Goal: Task Accomplishment & Management: Manage account settings

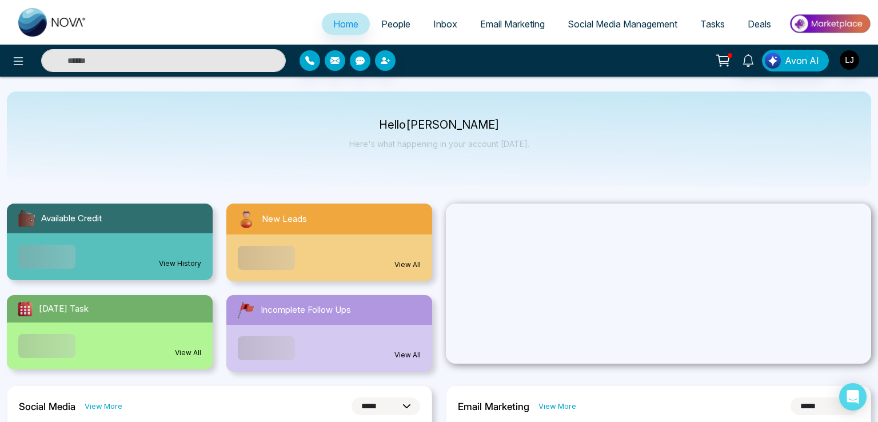
select select "*"
click at [604, 26] on span "Social Media Management" at bounding box center [617, 23] width 110 height 11
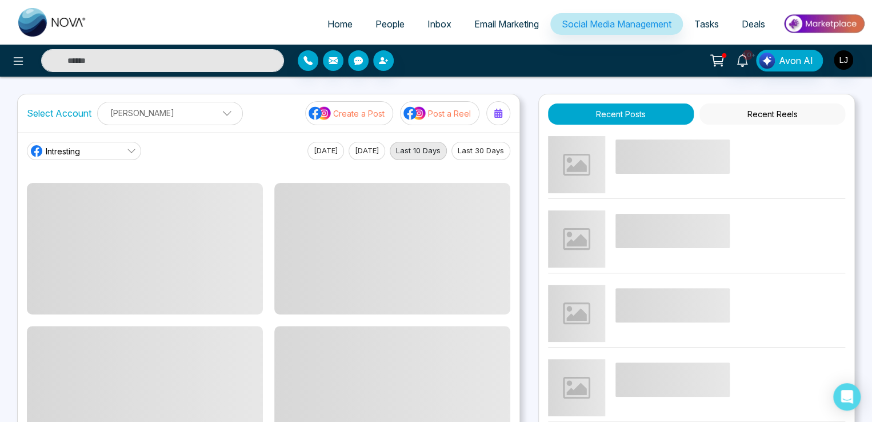
click at [107, 150] on link "Intresting" at bounding box center [84, 151] width 114 height 18
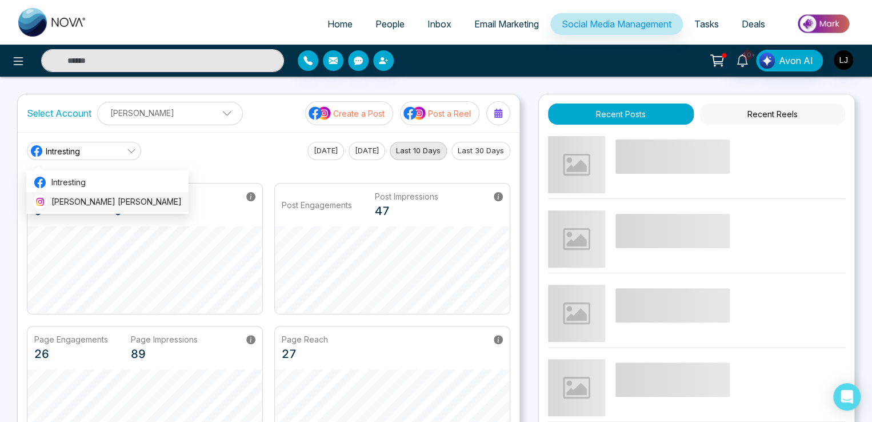
click at [105, 202] on span "[PERSON_NAME] [PERSON_NAME]" at bounding box center [116, 201] width 130 height 13
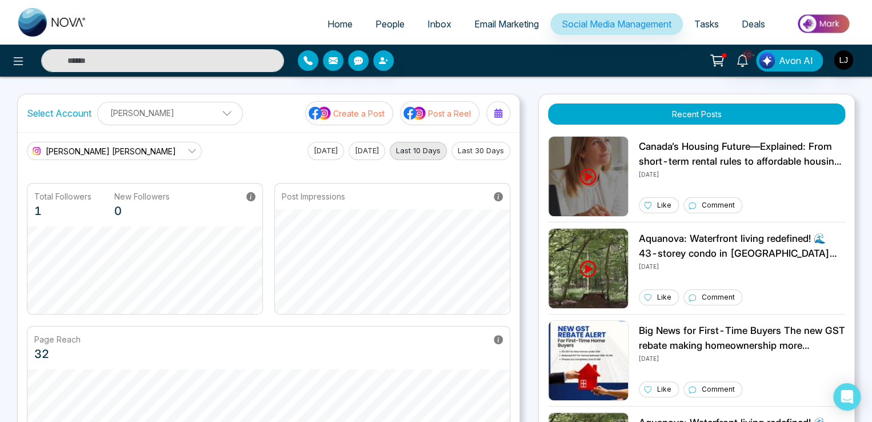
click at [122, 150] on span "[PERSON_NAME] [PERSON_NAME]" at bounding box center [111, 151] width 130 height 12
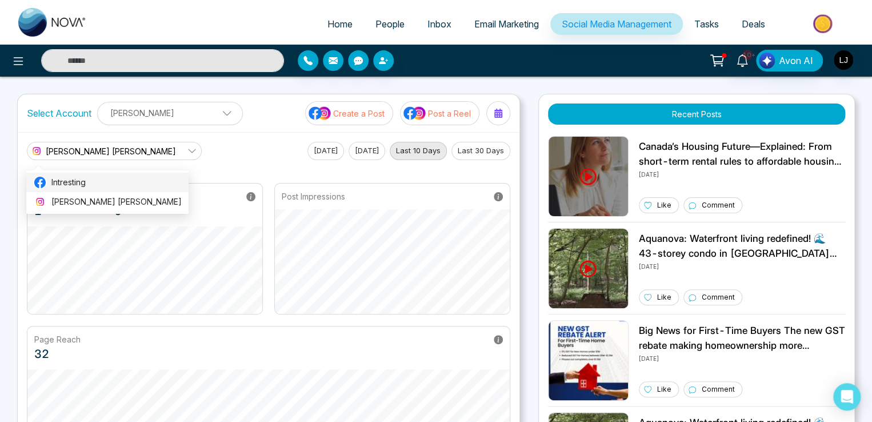
click at [71, 185] on span "Intresting" at bounding box center [116, 182] width 130 height 13
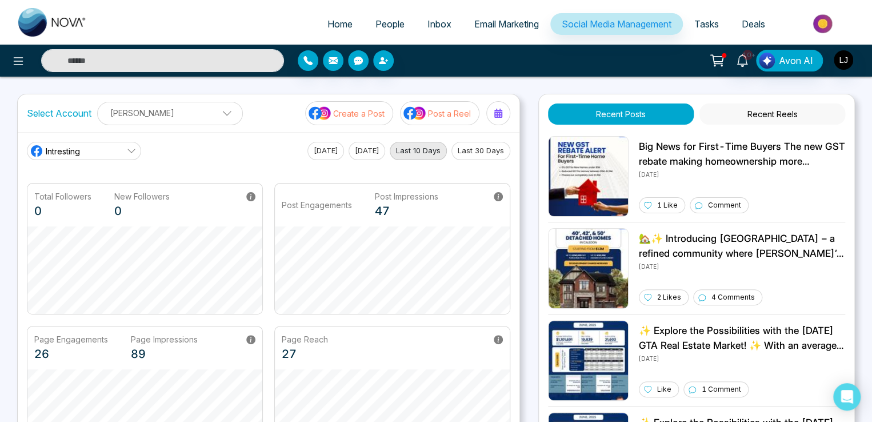
click at [775, 115] on button "Recent Reels" at bounding box center [773, 113] width 146 height 21
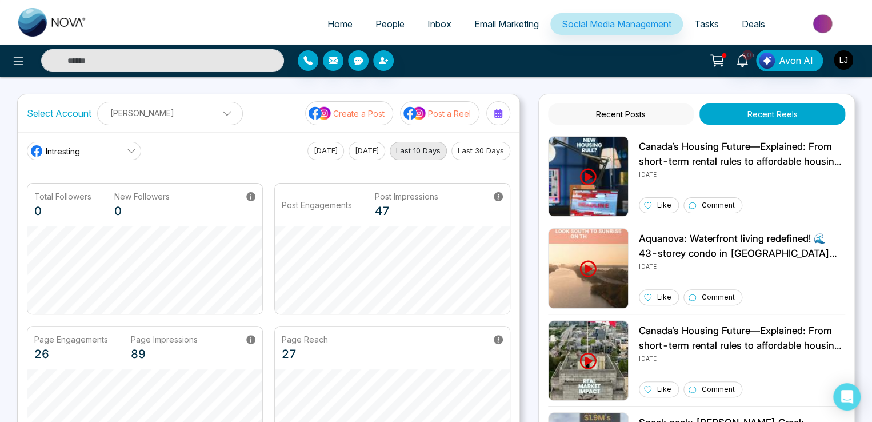
click at [91, 149] on link "Intresting" at bounding box center [84, 151] width 114 height 18
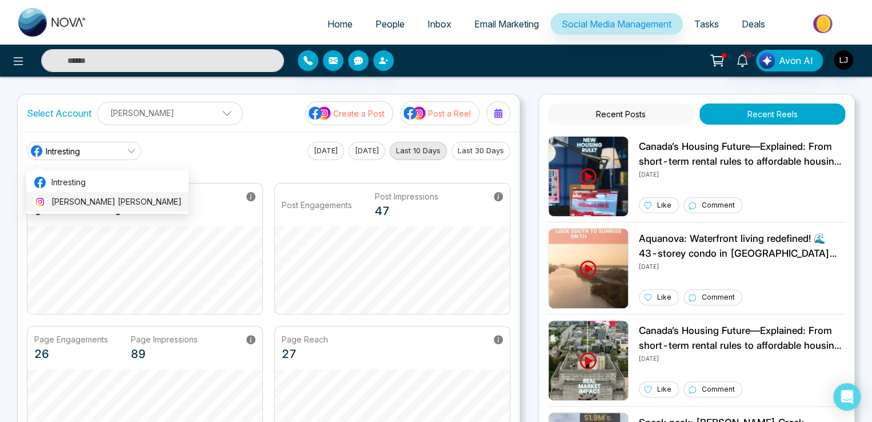
click at [81, 198] on span "[PERSON_NAME] [PERSON_NAME]" at bounding box center [116, 201] width 130 height 13
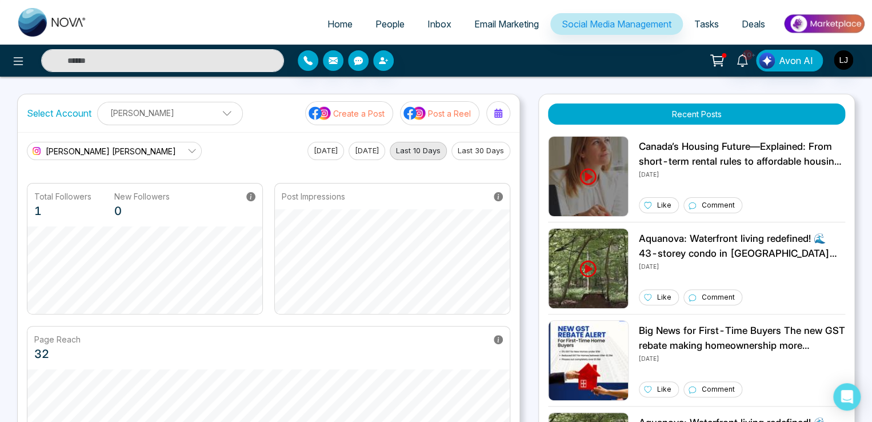
click at [371, 112] on p "Create a Post" at bounding box center [358, 113] width 51 height 12
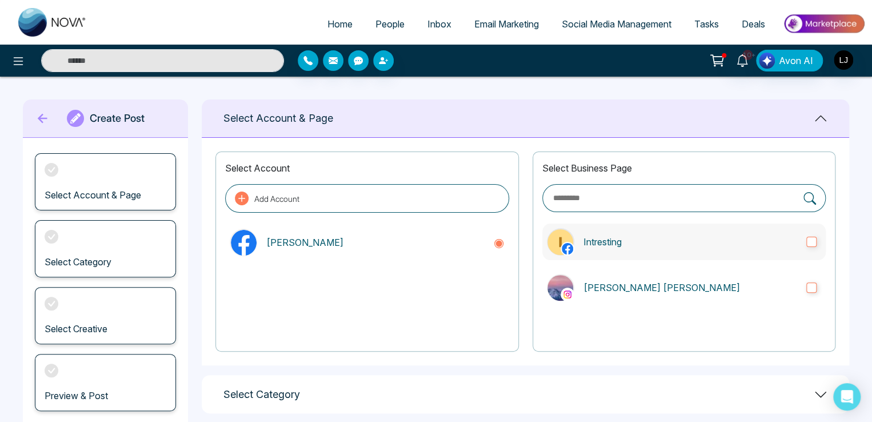
click at [622, 243] on p "Intresting" at bounding box center [691, 242] width 214 height 14
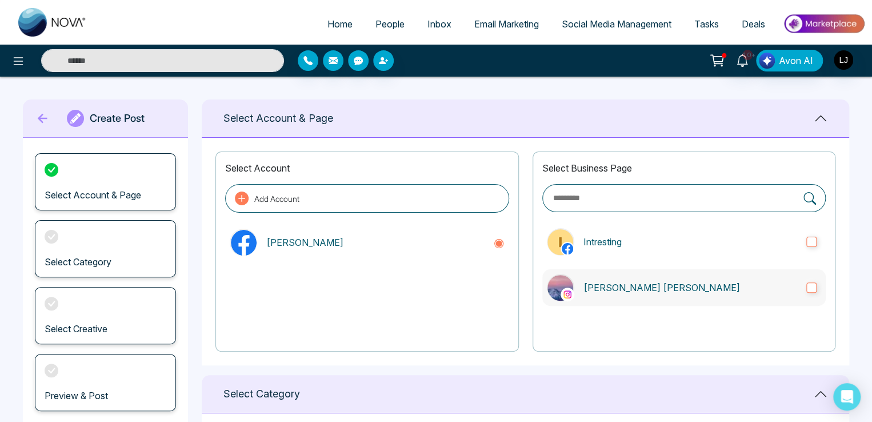
click at [634, 292] on p "[PERSON_NAME] [PERSON_NAME]" at bounding box center [691, 288] width 214 height 14
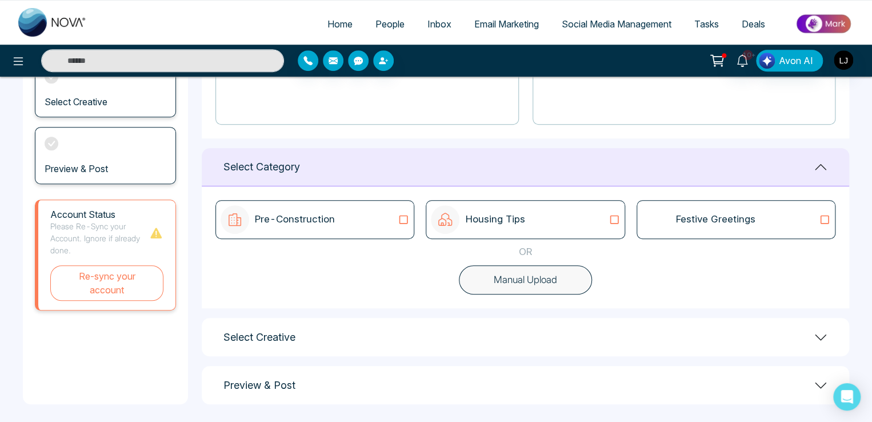
scroll to position [232, 0]
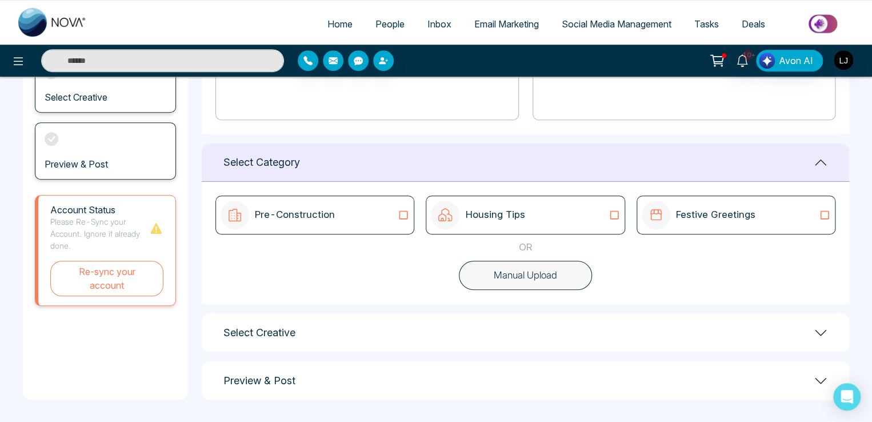
click at [610, 213] on icon at bounding box center [614, 215] width 9 height 9
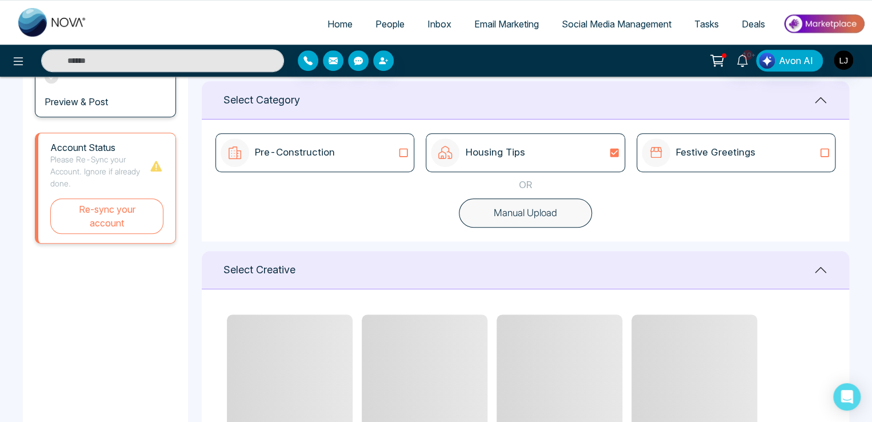
scroll to position [460, 0]
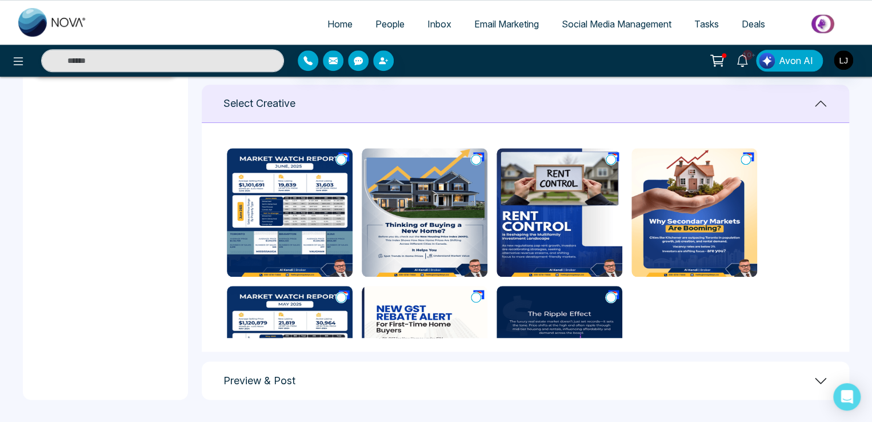
click at [340, 154] on icon at bounding box center [341, 159] width 10 height 11
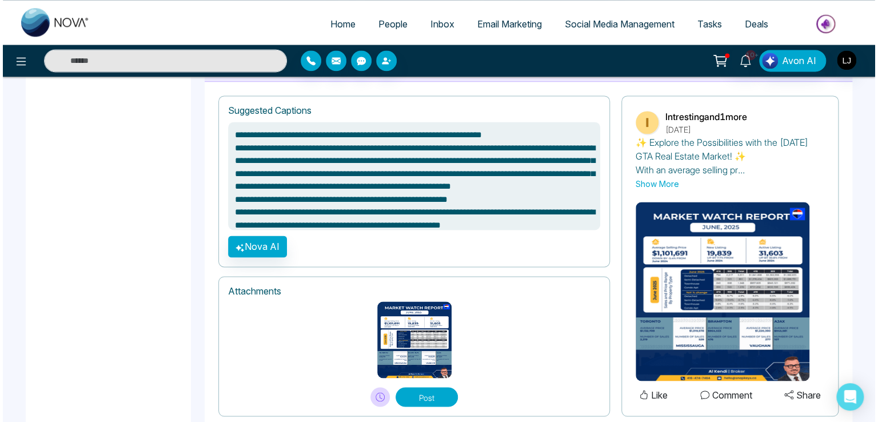
scroll to position [808, 0]
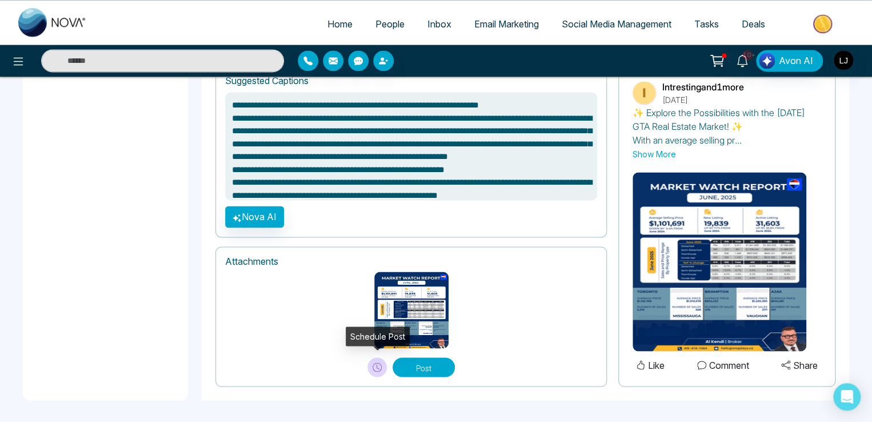
click at [377, 368] on icon at bounding box center [377, 366] width 9 height 9
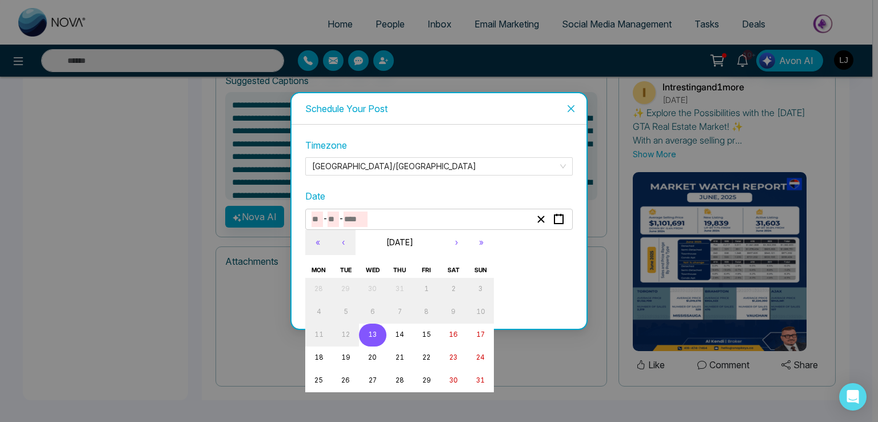
click at [346, 213] on input "number" at bounding box center [356, 218] width 24 height 15
type textarea "**********"
click at [398, 336] on abbr "14" at bounding box center [399, 334] width 9 height 8
type input "*"
type input "**"
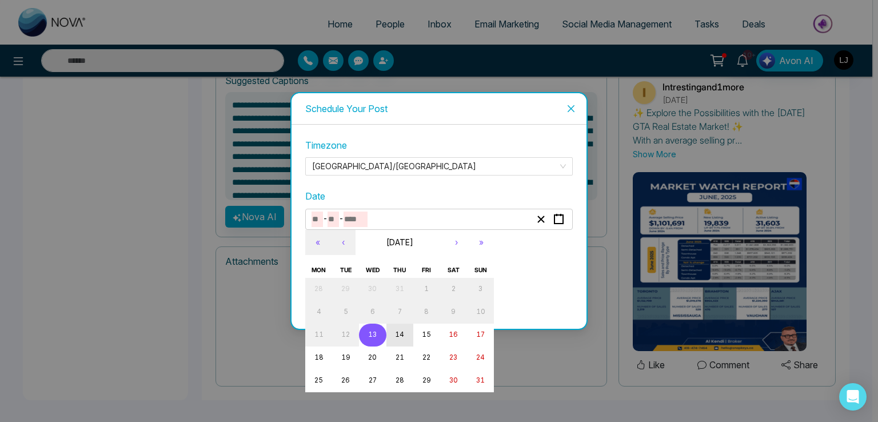
type input "****"
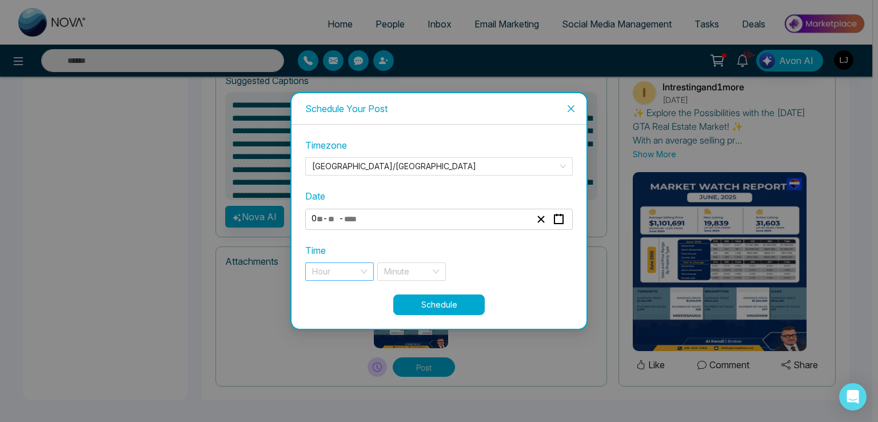
click at [331, 270] on input "search" at bounding box center [335, 271] width 47 height 17
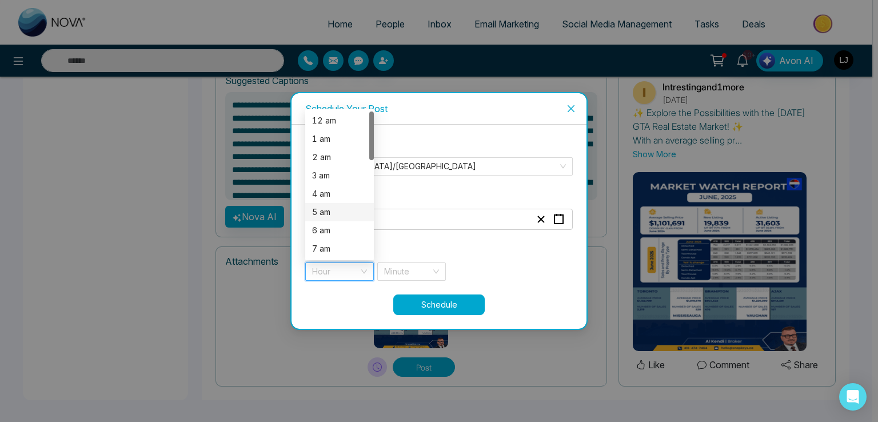
click at [316, 220] on div "5 am" at bounding box center [339, 212] width 69 height 18
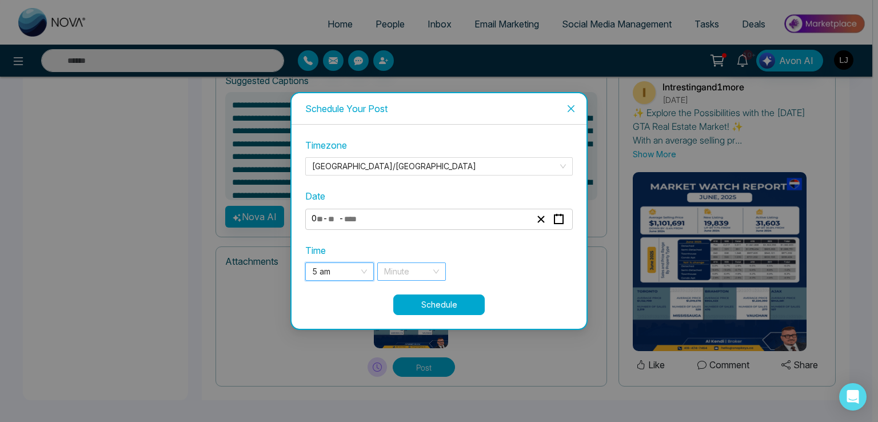
click at [407, 266] on input "search" at bounding box center [407, 271] width 47 height 17
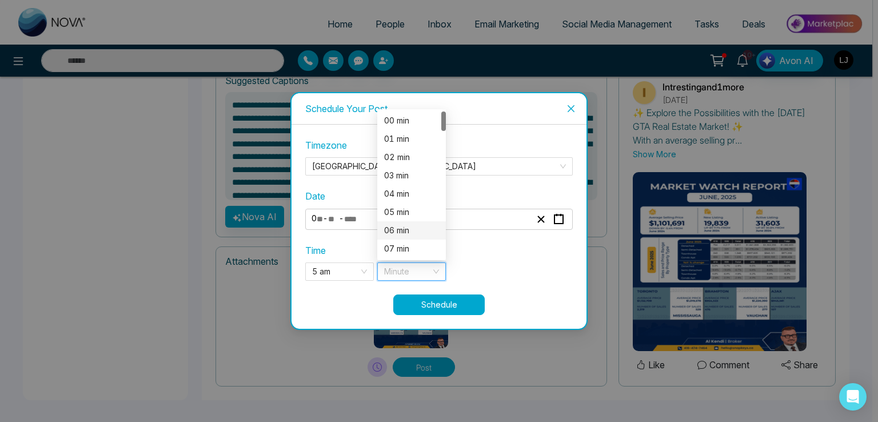
click at [395, 233] on div "06 min" at bounding box center [411, 230] width 55 height 13
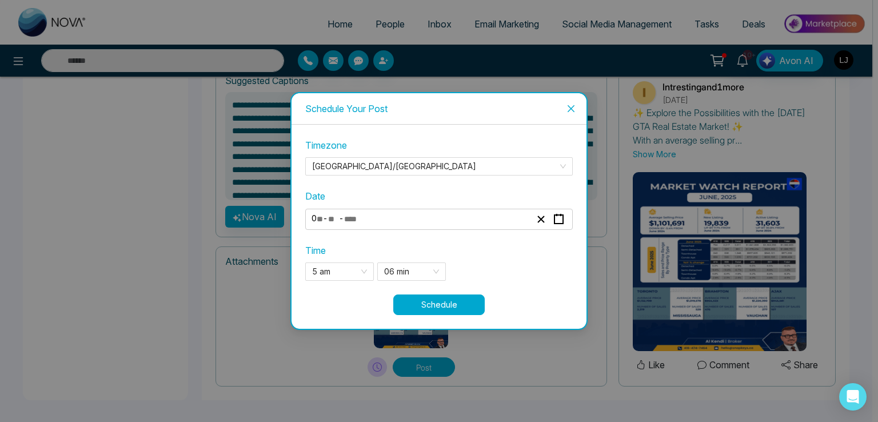
click at [397, 237] on div "**********" at bounding box center [439, 215] width 268 height 155
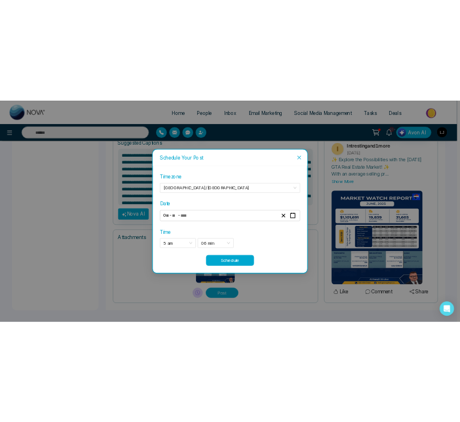
scroll to position [853, 0]
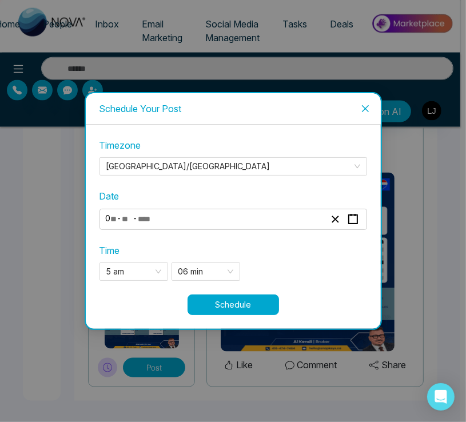
click at [222, 305] on button "Schedule" at bounding box center [232, 304] width 91 height 21
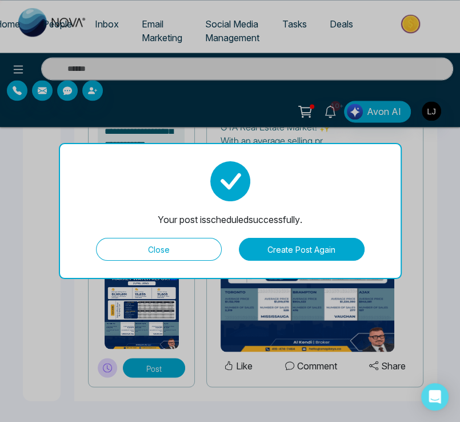
click at [170, 245] on button "Close" at bounding box center [159, 249] width 126 height 23
type textarea "**********"
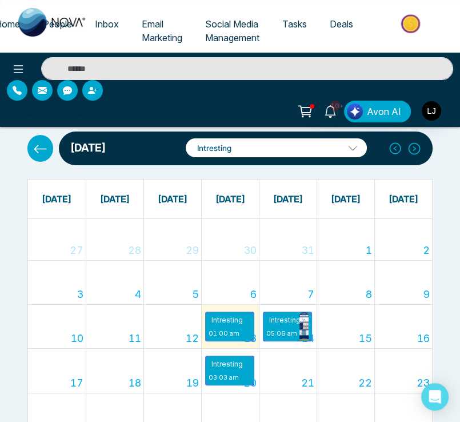
scroll to position [107, 0]
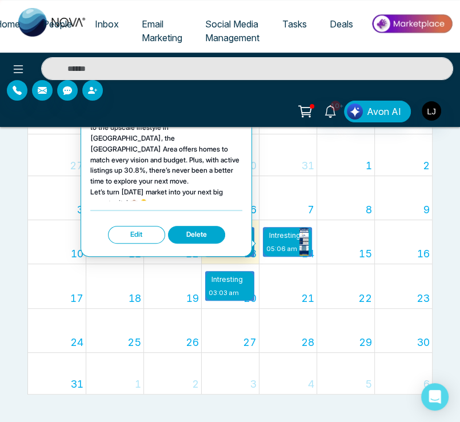
click at [141, 231] on button "Edit" at bounding box center [136, 235] width 57 height 18
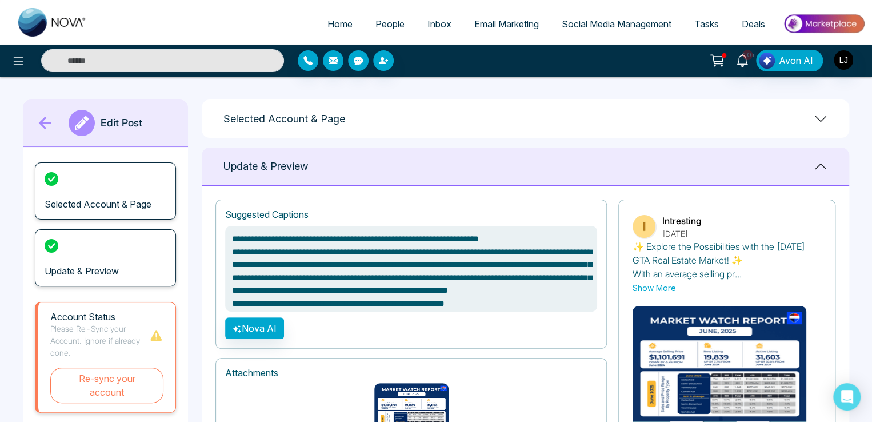
click at [43, 122] on icon at bounding box center [45, 123] width 13 height 13
type textarea "**********"
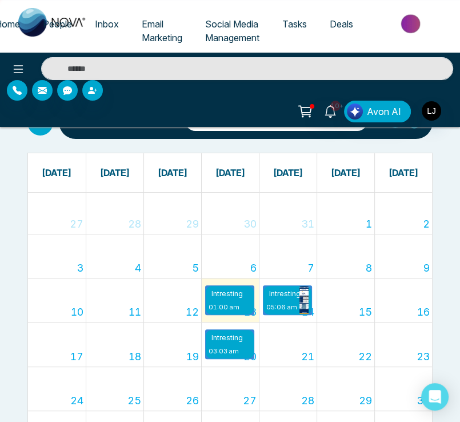
scroll to position [107, 0]
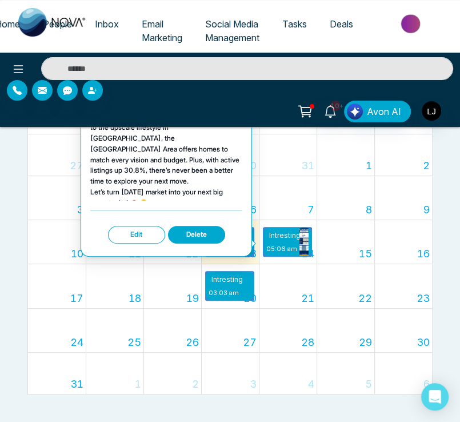
click at [144, 233] on button "Edit" at bounding box center [136, 235] width 57 height 18
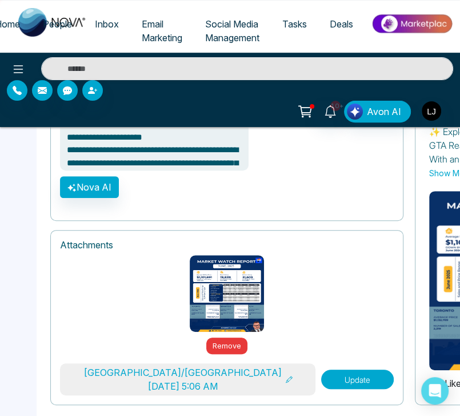
scroll to position [190, 0]
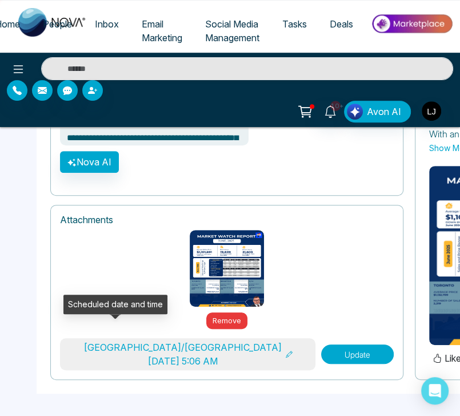
click at [126, 345] on button "[GEOGRAPHIC_DATA]/[GEOGRAPHIC_DATA] [DATE] 5:06 AM" at bounding box center [188, 354] width 256 height 32
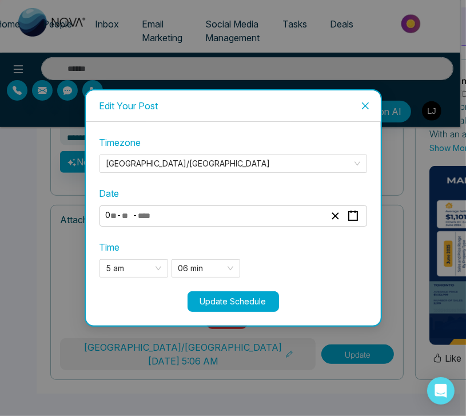
type textarea "**********"
click at [150, 211] on input "****" at bounding box center [150, 215] width 24 height 15
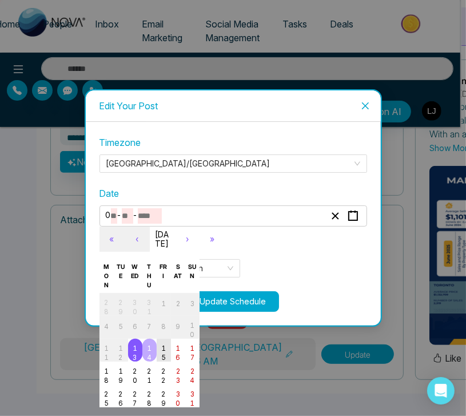
click at [161, 349] on abbr "15" at bounding box center [163, 352] width 5 height 17
type input "**"
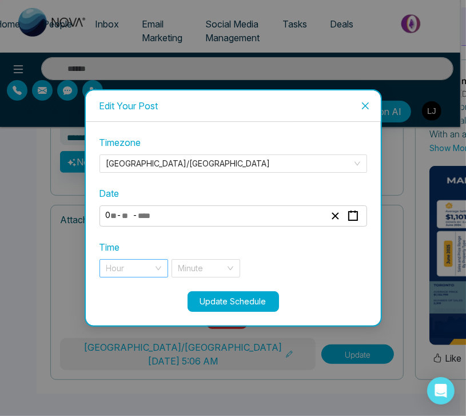
click at [120, 264] on input "search" at bounding box center [129, 268] width 47 height 17
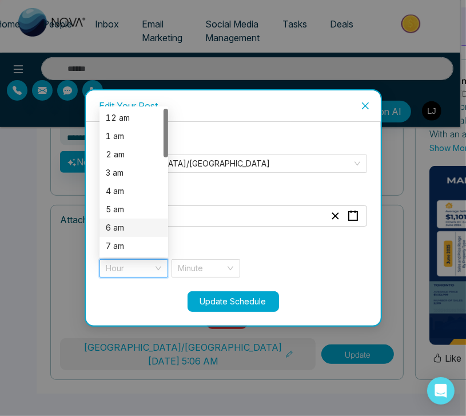
click at [121, 234] on div "6 am" at bounding box center [133, 227] width 69 height 18
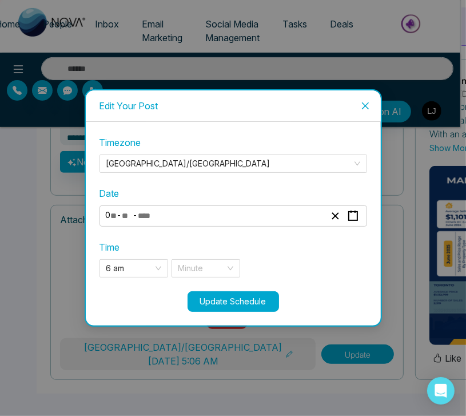
click at [168, 259] on div "6 am 5 6 7 12 am 1 am 2 am 3 am 4 am 5 am 6 am 7 am 8 am 9 am Minute" at bounding box center [233, 268] width 268 height 18
click at [196, 264] on input "search" at bounding box center [201, 268] width 47 height 17
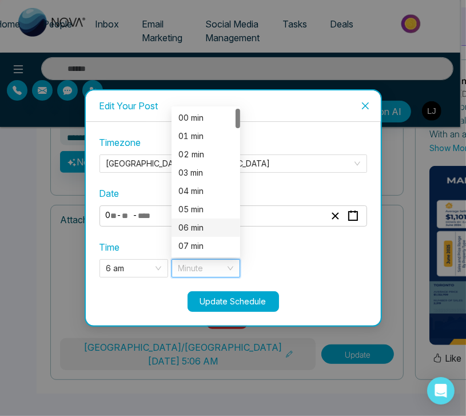
click at [180, 228] on div "06 min" at bounding box center [205, 227] width 55 height 13
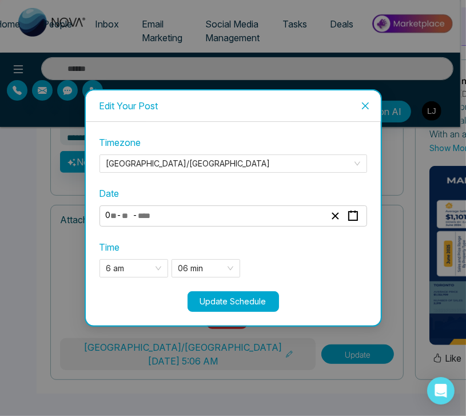
click at [247, 305] on button "Update Schedule" at bounding box center [232, 301] width 91 height 21
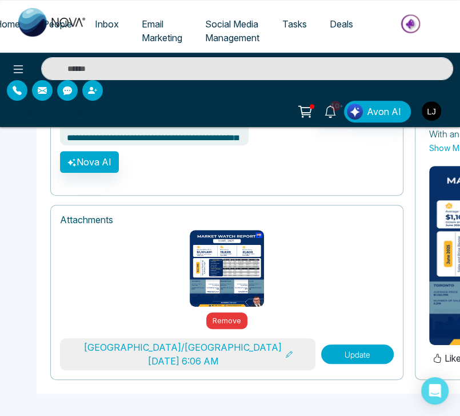
click at [138, 346] on button "[GEOGRAPHIC_DATA]/[GEOGRAPHIC_DATA] [DATE] 6:06 AM" at bounding box center [188, 354] width 256 height 32
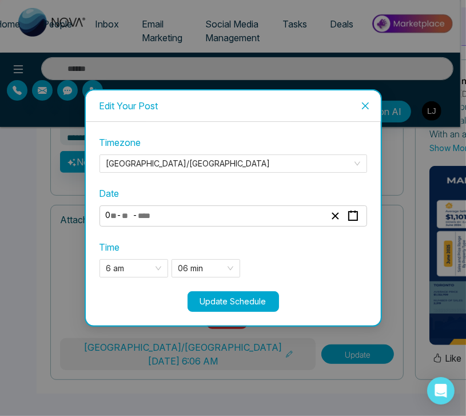
click at [218, 294] on button "Update Schedule" at bounding box center [232, 301] width 91 height 21
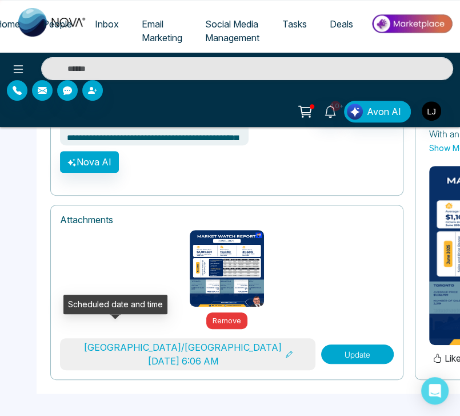
click at [124, 360] on button "[GEOGRAPHIC_DATA]/[GEOGRAPHIC_DATA] [DATE] 6:06 AM" at bounding box center [188, 354] width 256 height 32
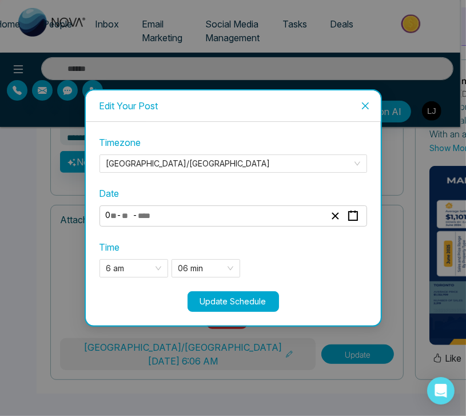
click at [223, 296] on button "Update Schedule" at bounding box center [232, 301] width 91 height 21
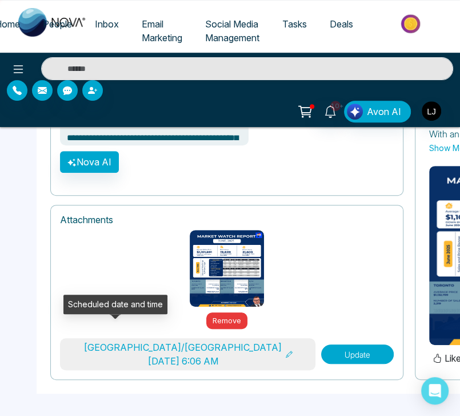
click at [135, 338] on button "[GEOGRAPHIC_DATA]/[GEOGRAPHIC_DATA] [DATE] 6:06 AM" at bounding box center [188, 354] width 256 height 32
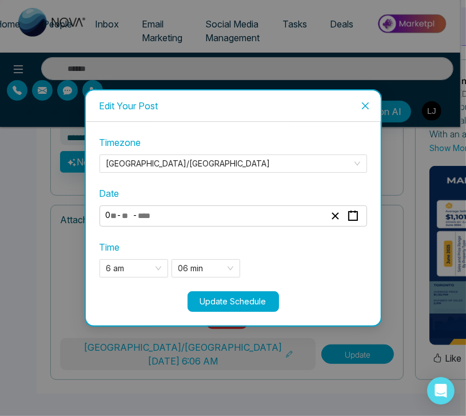
click at [362, 96] on span "Close" at bounding box center [365, 105] width 31 height 31
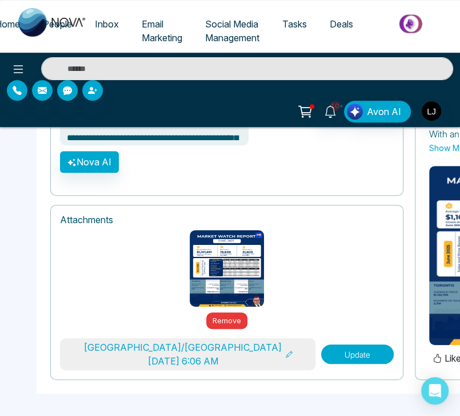
click at [321, 344] on button "Update" at bounding box center [357, 353] width 73 height 19
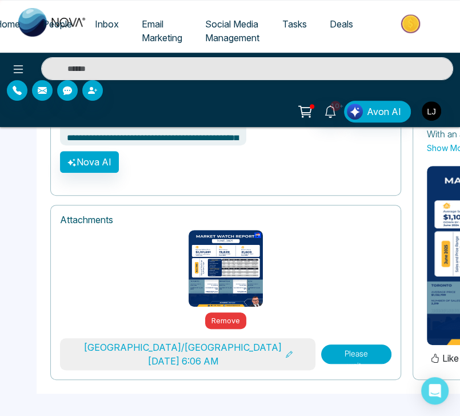
type textarea "**********"
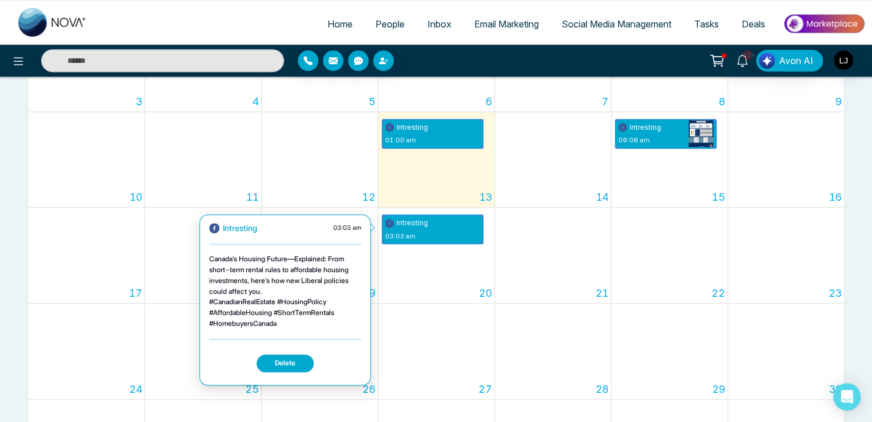
scroll to position [286, 0]
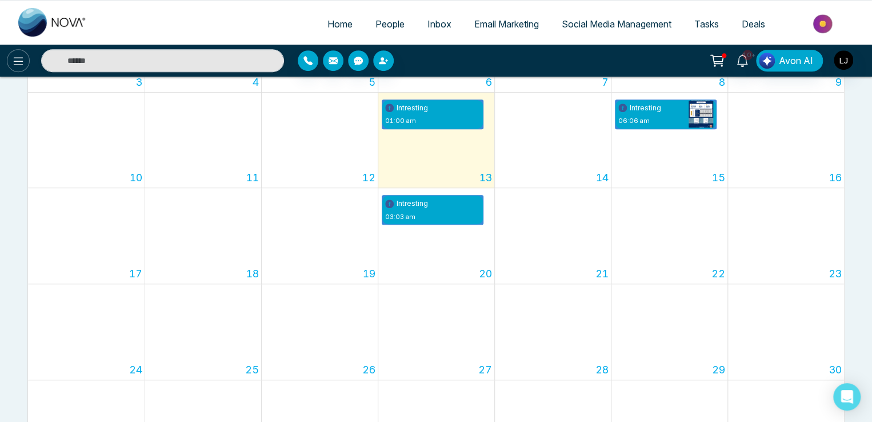
click at [19, 61] on icon at bounding box center [18, 61] width 14 height 14
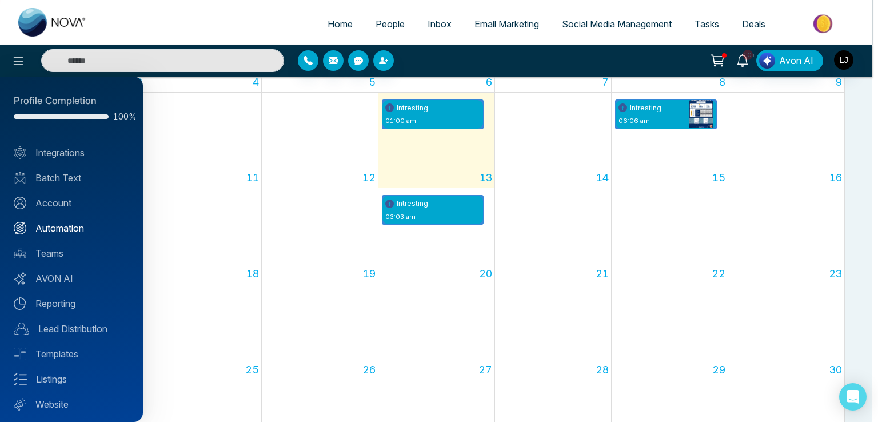
click at [55, 234] on link "Automation" at bounding box center [71, 228] width 115 height 14
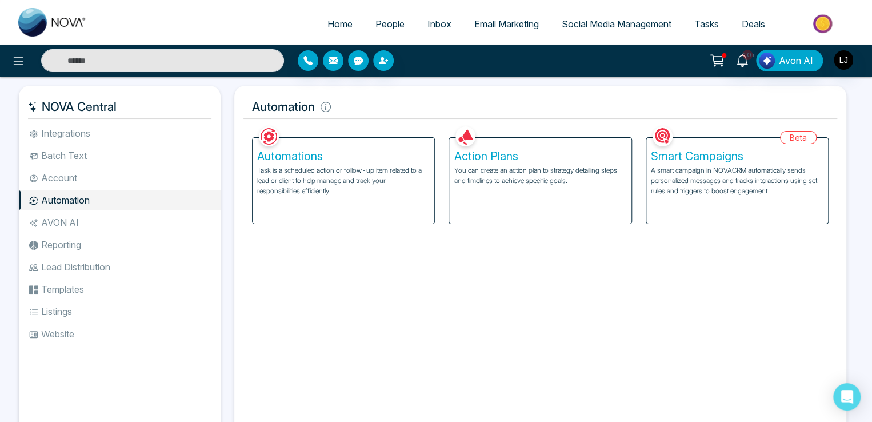
click at [506, 176] on p "You can create an action plan to strategy detailing steps and timelines to achi…" at bounding box center [540, 175] width 173 height 21
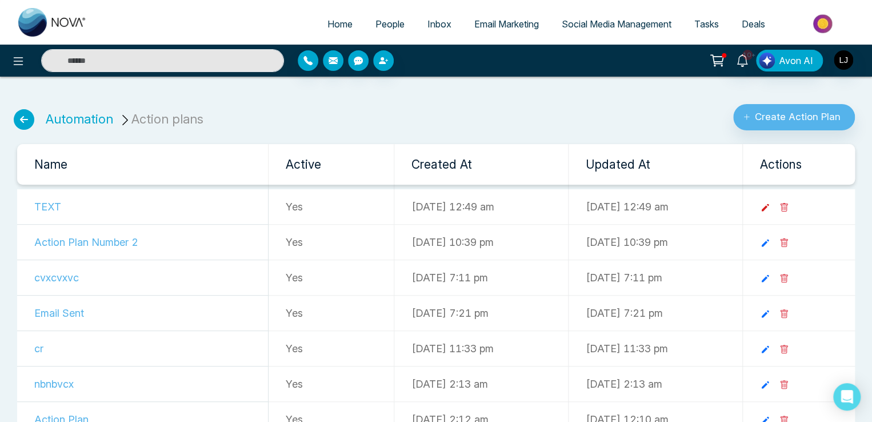
click at [769, 207] on icon at bounding box center [765, 207] width 7 height 7
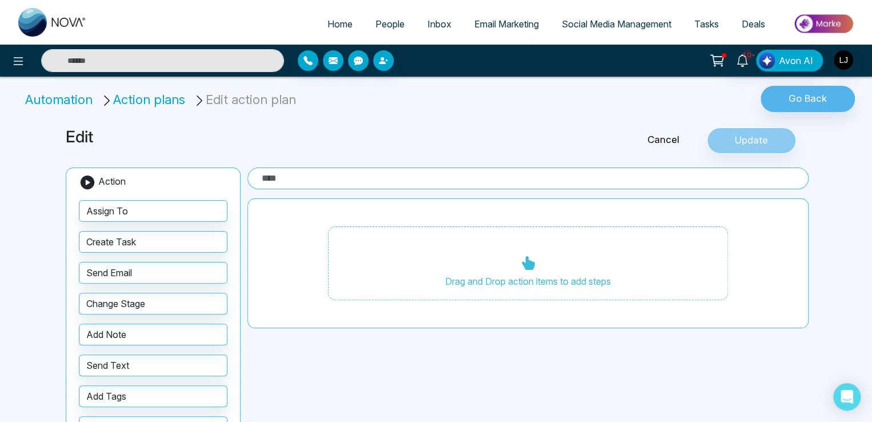
type input "****"
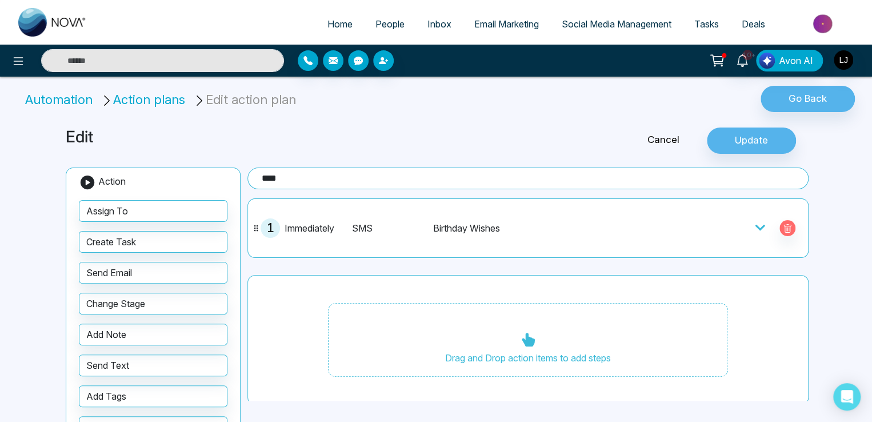
click at [755, 223] on icon at bounding box center [760, 227] width 11 height 11
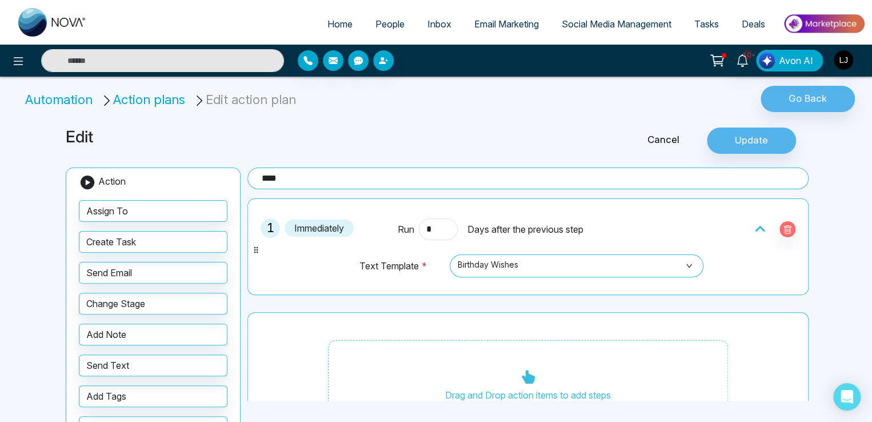
click at [145, 99] on li "Action plans" at bounding box center [145, 99] width 89 height 19
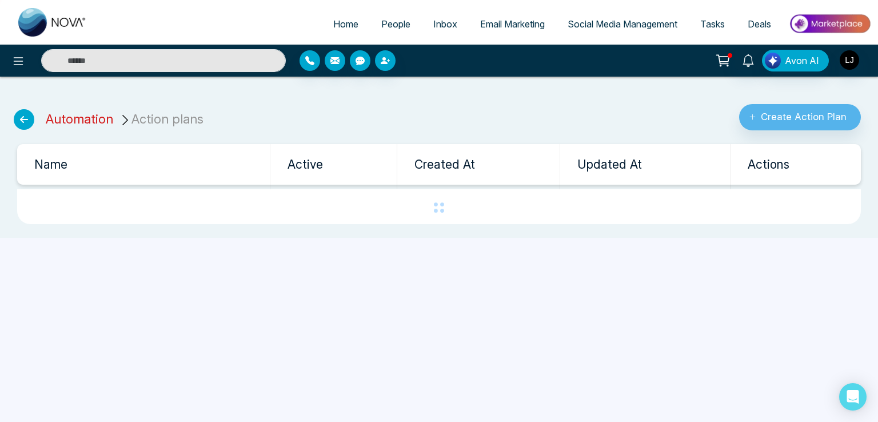
click at [94, 120] on link "Automation" at bounding box center [79, 118] width 67 height 15
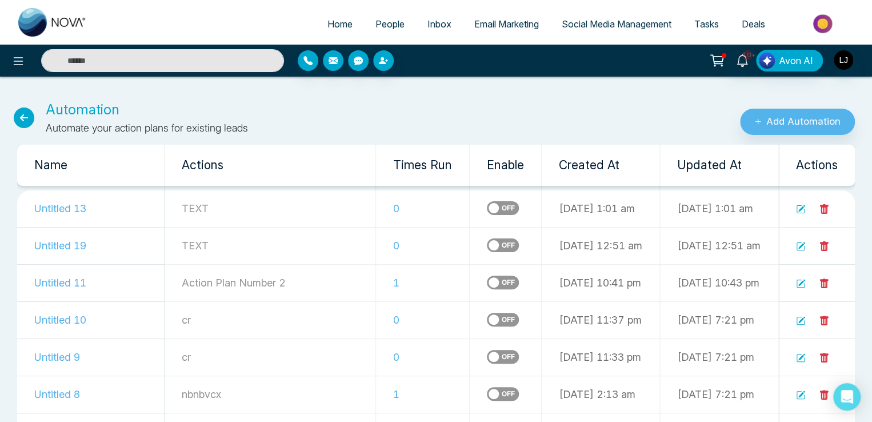
click at [805, 206] on icon at bounding box center [802, 208] width 7 height 7
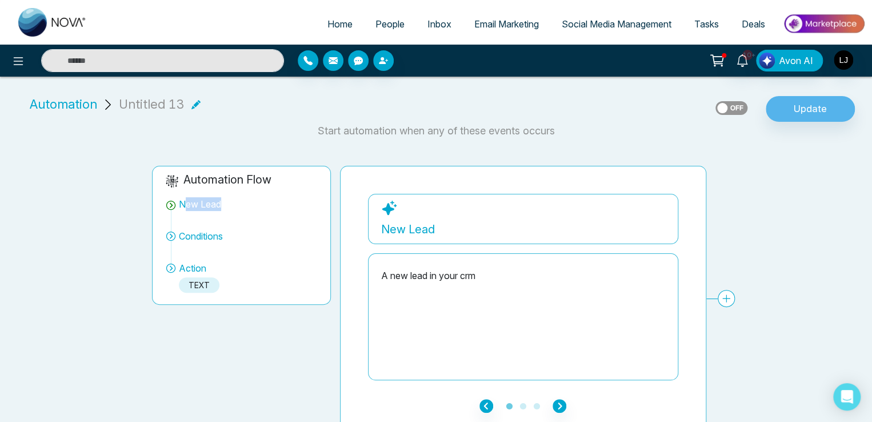
drag, startPoint x: 186, startPoint y: 206, endPoint x: 238, endPoint y: 206, distance: 51.4
click at [238, 206] on div "New Lead" at bounding box center [241, 213] width 152 height 32
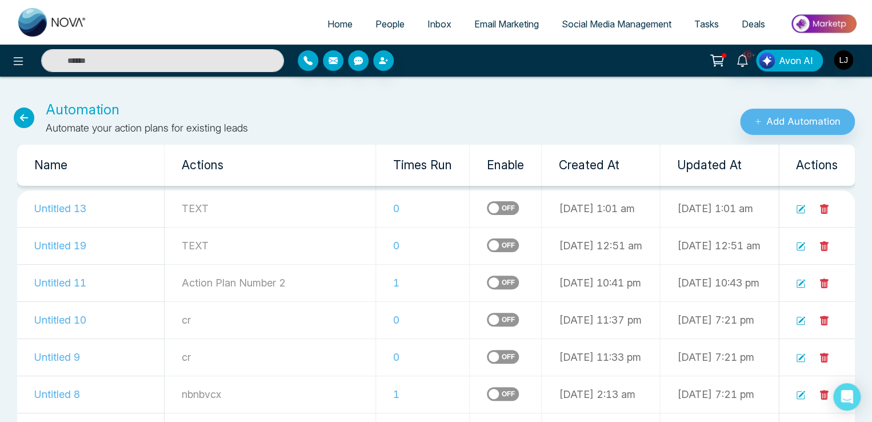
click at [376, 22] on span "People" at bounding box center [390, 23] width 29 height 11
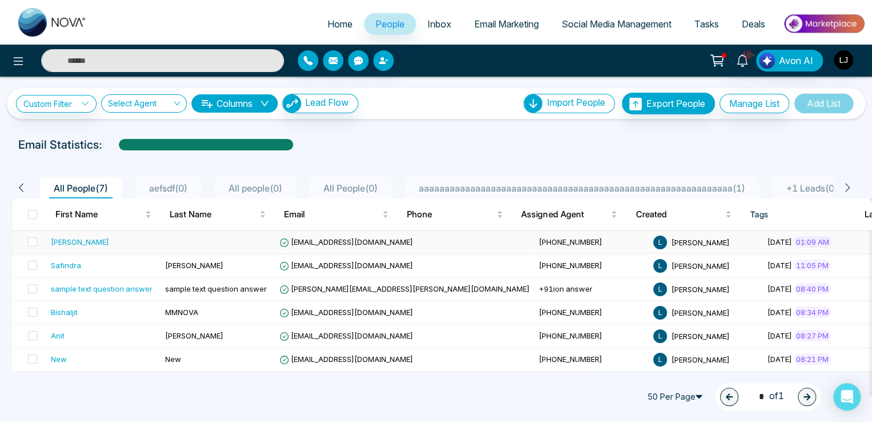
click at [356, 241] on span "[EMAIL_ADDRESS][DOMAIN_NAME]" at bounding box center [347, 241] width 134 height 9
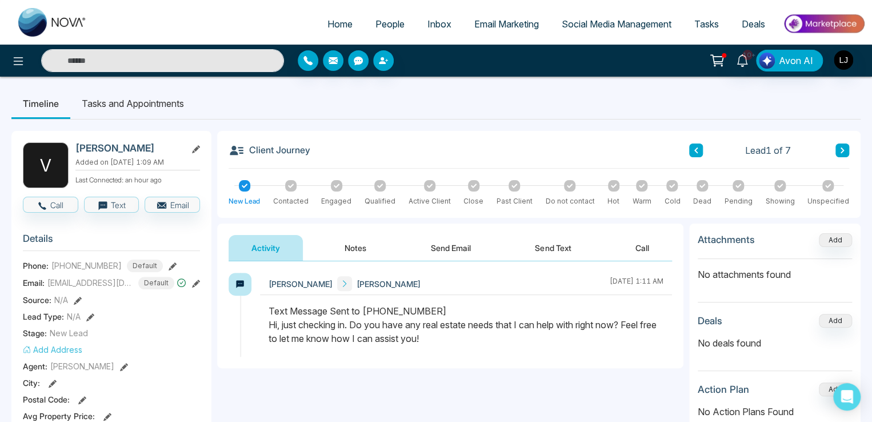
drag, startPoint x: 82, startPoint y: 165, endPoint x: 188, endPoint y: 163, distance: 105.8
click at [188, 163] on p "Added on [DATE] 1:09 AM" at bounding box center [137, 162] width 125 height 10
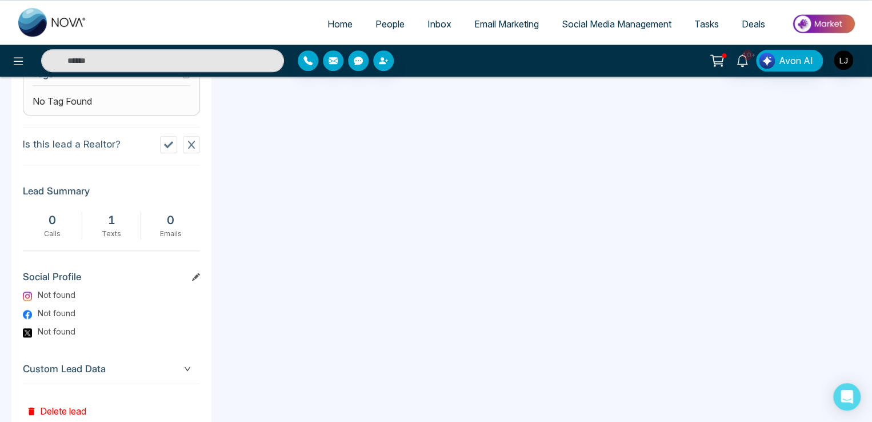
scroll to position [525, 0]
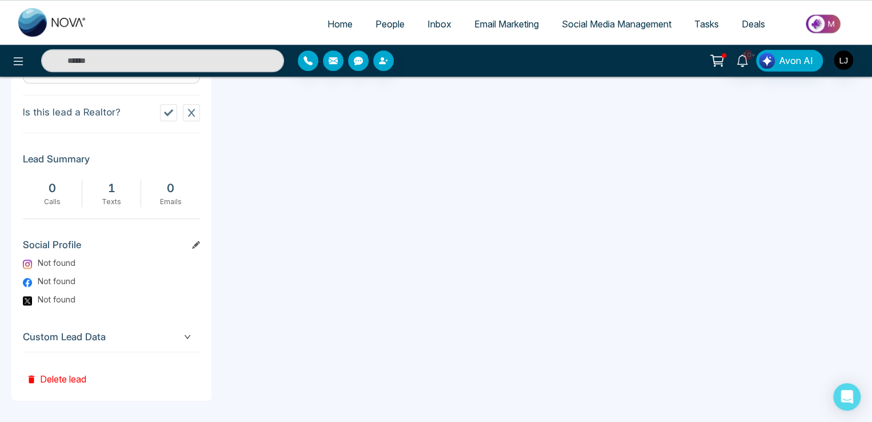
click at [78, 378] on button "Delete lead" at bounding box center [56, 370] width 67 height 37
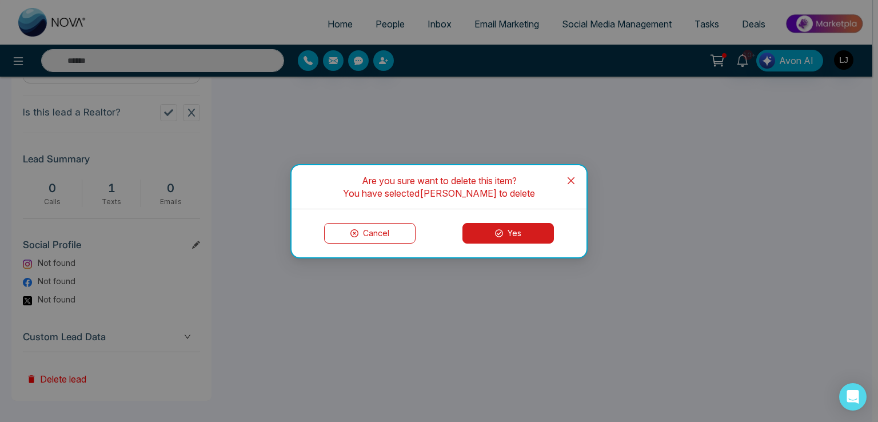
click at [497, 229] on icon at bounding box center [499, 233] width 8 height 8
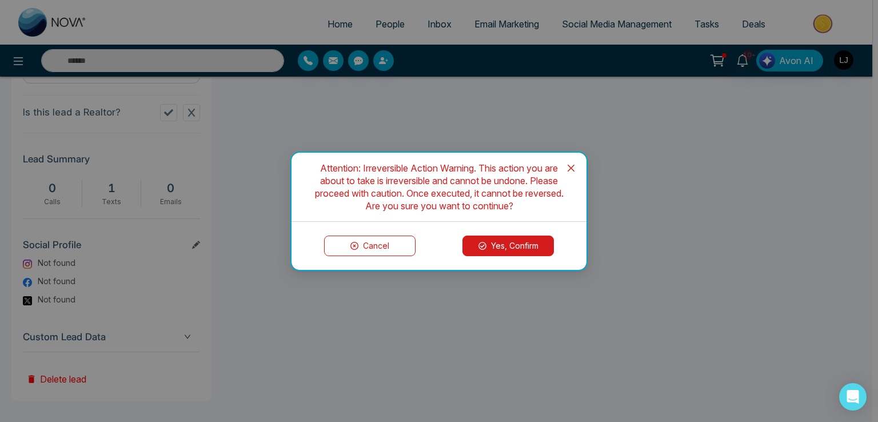
click at [501, 242] on button "Yes, Confirm" at bounding box center [507, 246] width 91 height 21
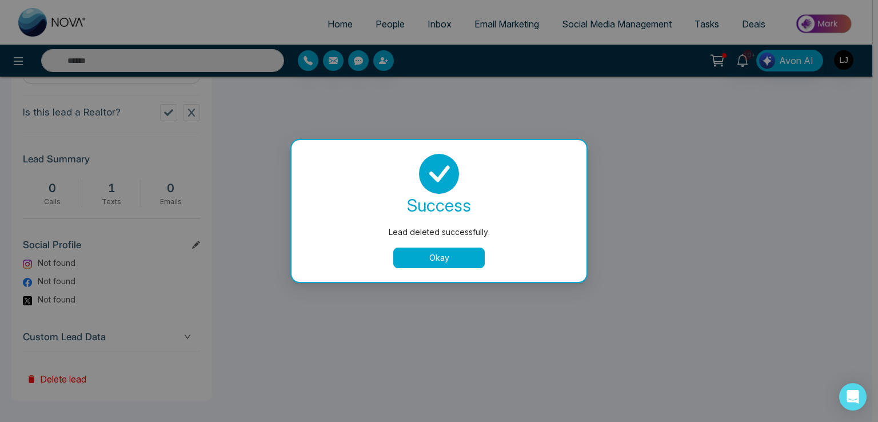
click at [420, 245] on div "success Lead deleted successfully. Okay" at bounding box center [439, 211] width 268 height 114
click at [423, 258] on button "Okay" at bounding box center [438, 258] width 91 height 21
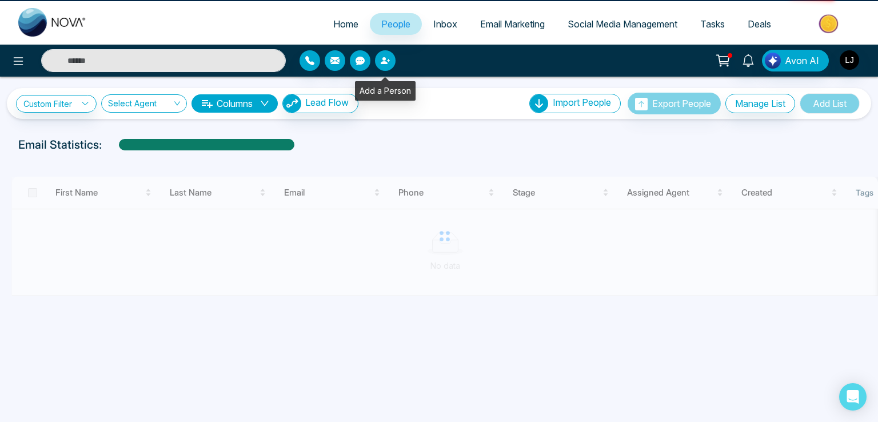
click at [384, 66] on button "button" at bounding box center [385, 60] width 21 height 21
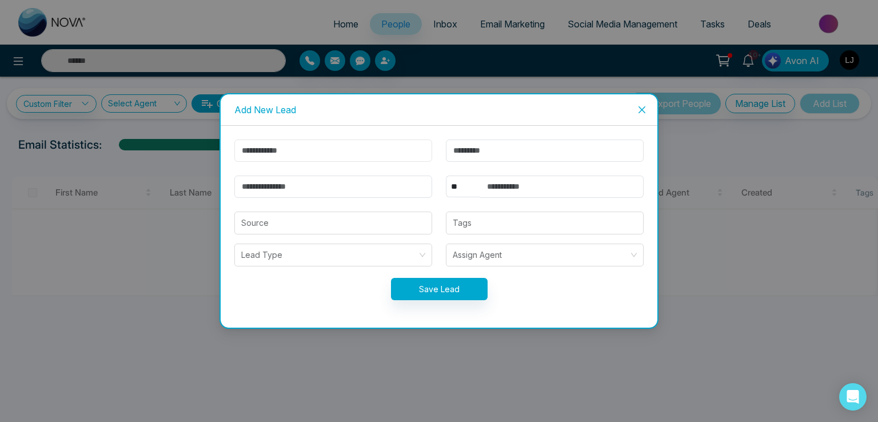
drag, startPoint x: 261, startPoint y: 149, endPoint x: 264, endPoint y: 164, distance: 15.8
click at [261, 149] on input "text" at bounding box center [333, 150] width 198 height 22
type input "*****"
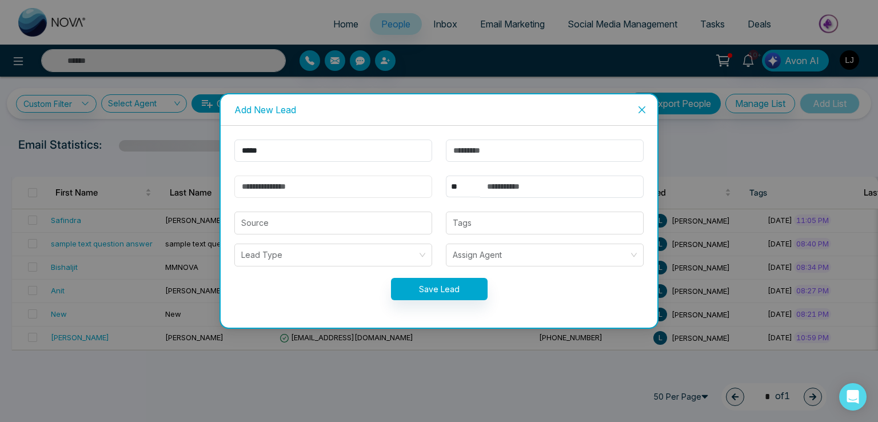
click at [292, 187] on input "email" at bounding box center [333, 186] width 198 height 22
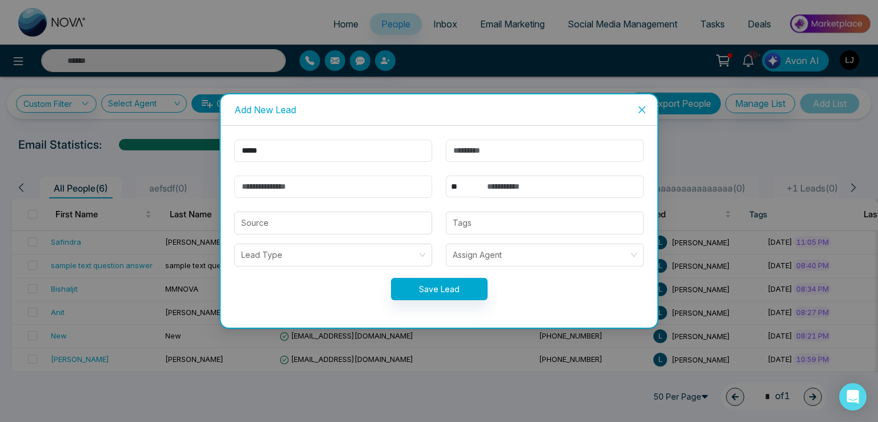
type input "**********"
click at [463, 189] on select "** **** *** *** *** **** ***" at bounding box center [463, 186] width 34 height 22
select select "***"
click at [446, 175] on select "** **** *** *** *** **** ***" at bounding box center [463, 186] width 34 height 22
click at [506, 183] on input "text" at bounding box center [561, 186] width 163 height 22
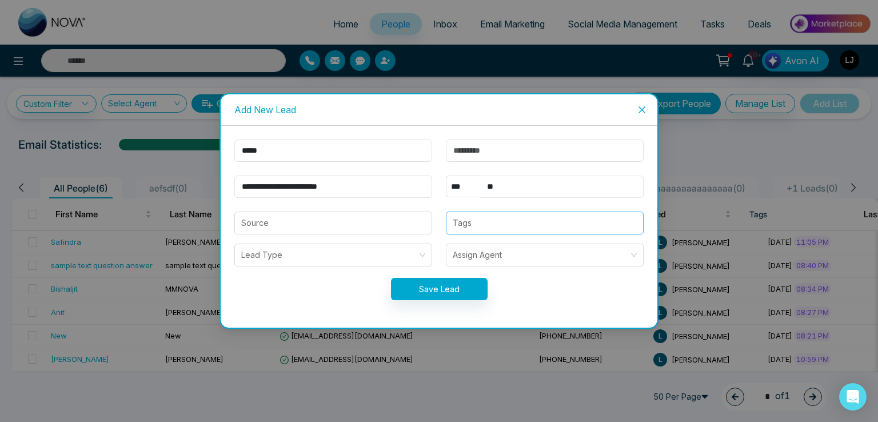
type input "**********"
click at [421, 301] on form "**********" at bounding box center [438, 226] width 423 height 174
click at [436, 282] on button "Save Lead" at bounding box center [439, 289] width 97 height 22
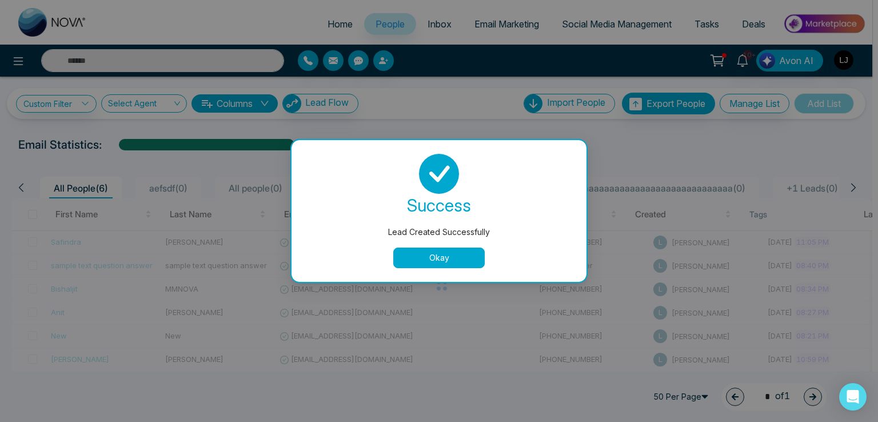
click at [431, 261] on button "Okay" at bounding box center [438, 258] width 91 height 21
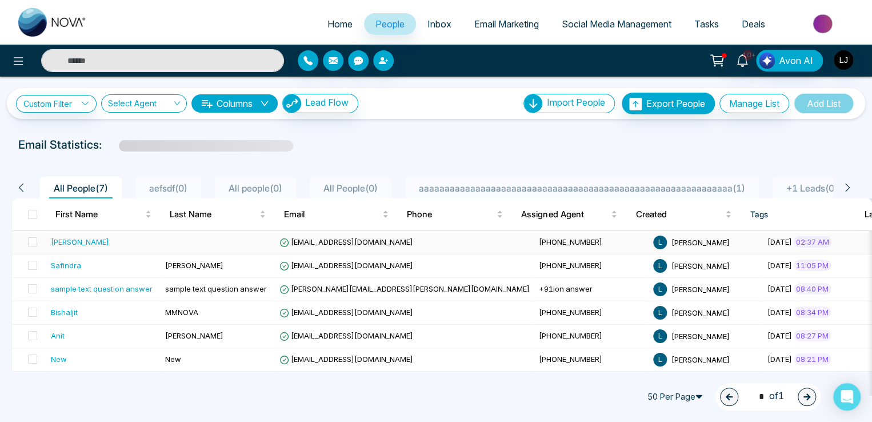
click at [327, 238] on span "[EMAIL_ADDRESS][DOMAIN_NAME]" at bounding box center [347, 241] width 134 height 9
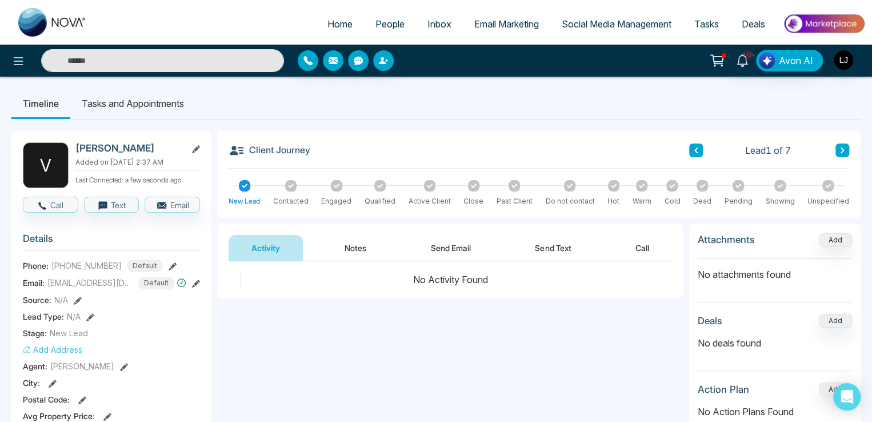
click at [384, 397] on div "**********" at bounding box center [450, 375] width 466 height 229
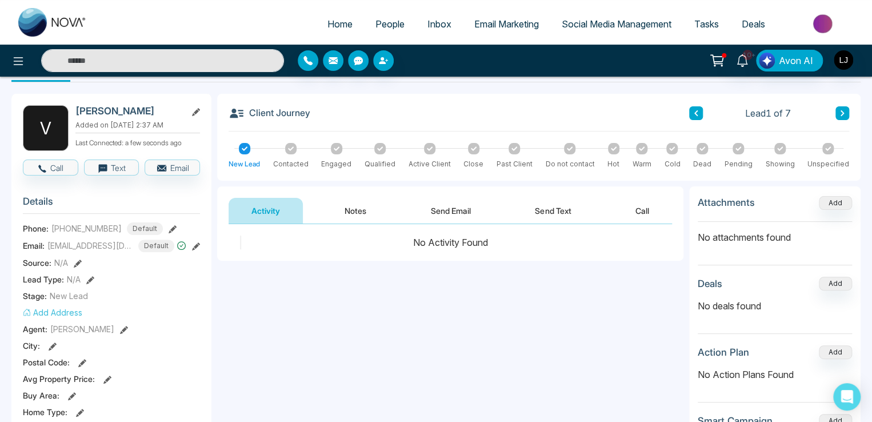
scroll to position [57, 0]
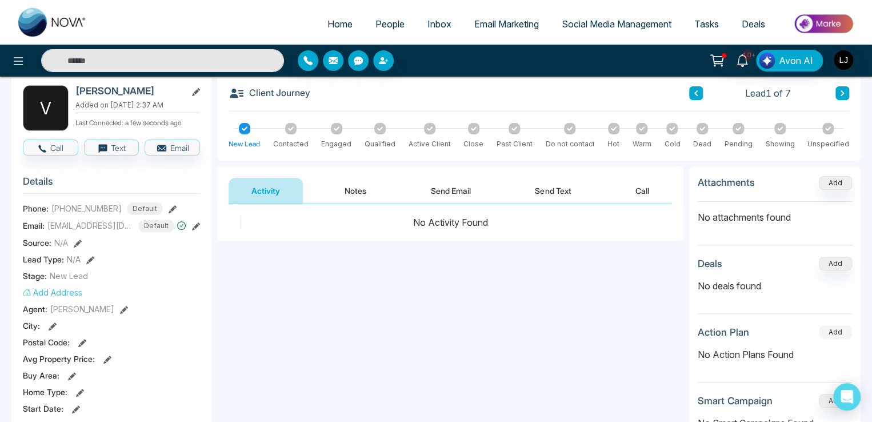
click at [828, 330] on button "Add" at bounding box center [835, 332] width 33 height 14
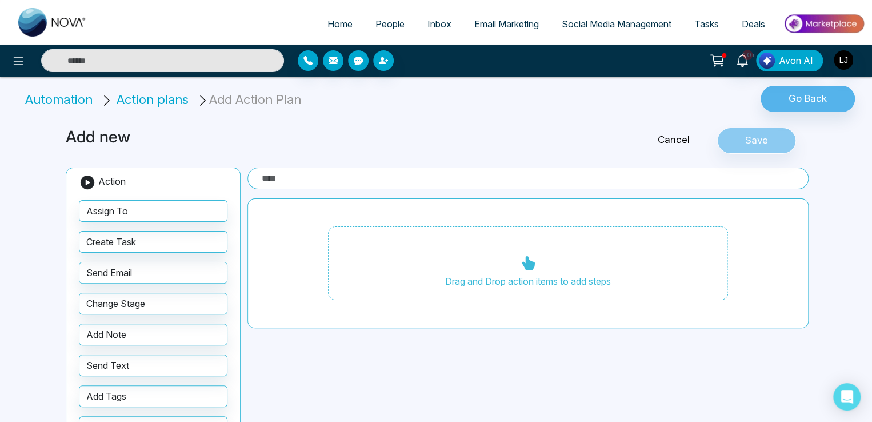
click at [165, 96] on span "Action plans" at bounding box center [153, 99] width 72 height 15
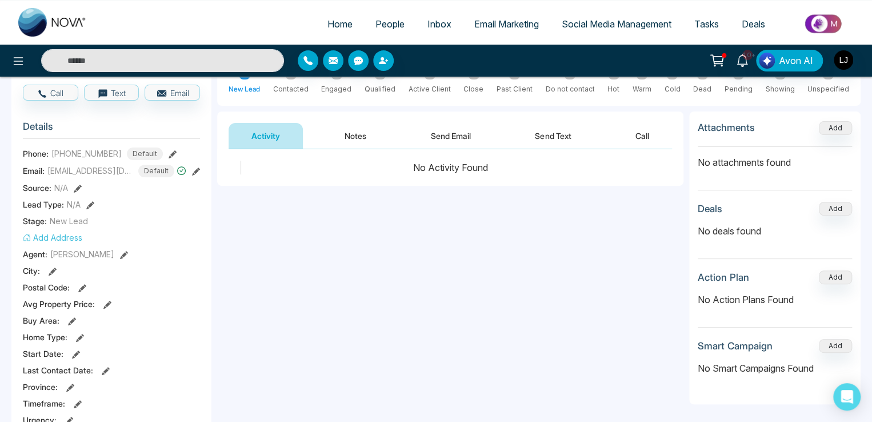
scroll to position [114, 0]
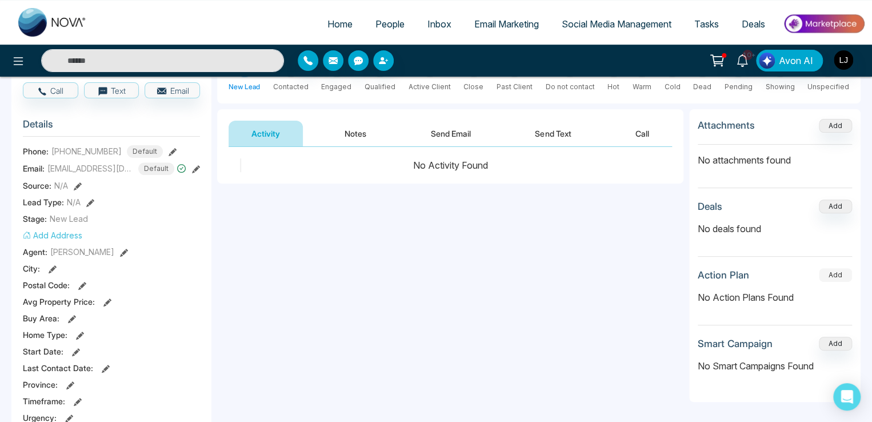
click at [837, 268] on button "Add" at bounding box center [835, 275] width 33 height 14
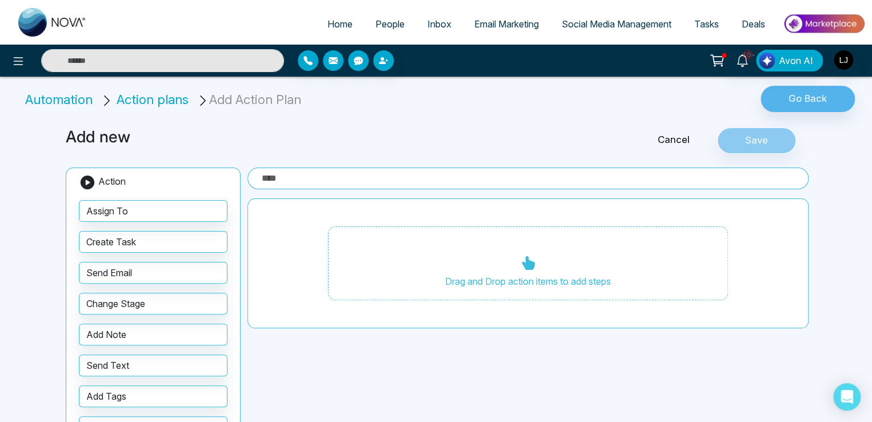
click at [153, 103] on span "Action plans" at bounding box center [153, 99] width 72 height 15
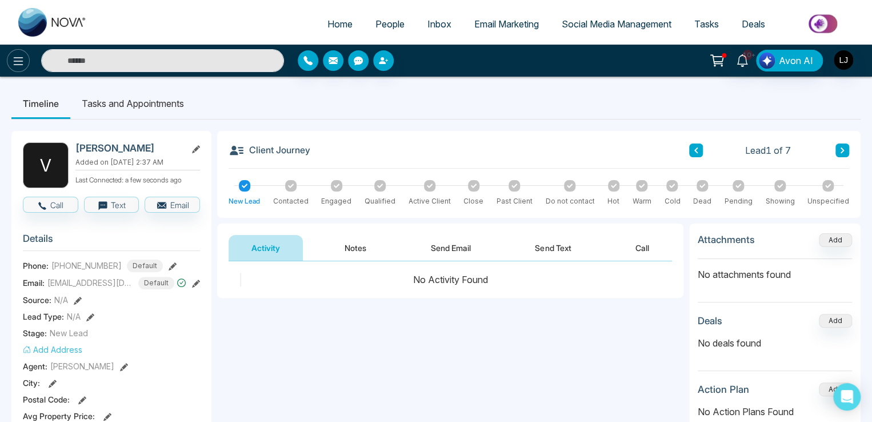
click at [11, 58] on button at bounding box center [18, 60] width 23 height 23
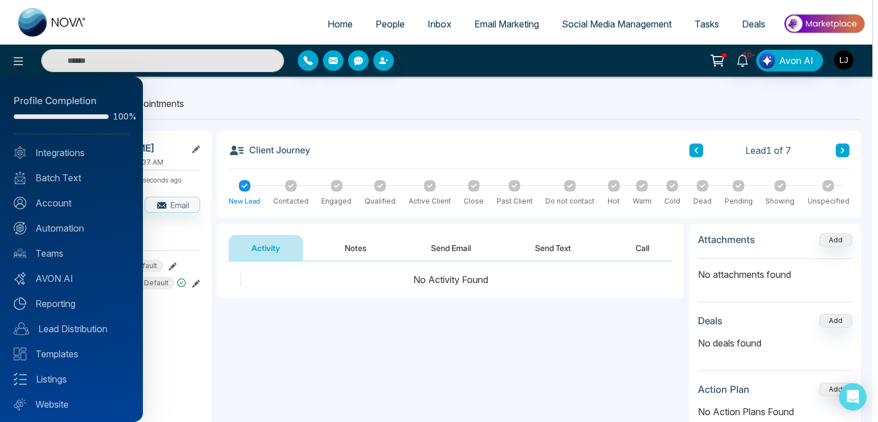
click at [63, 220] on div "Profile Completion 100% Integrations Batch Text Account Automation Teams AVON A…" at bounding box center [71, 249] width 143 height 345
click at [67, 231] on link "Automation" at bounding box center [71, 228] width 115 height 14
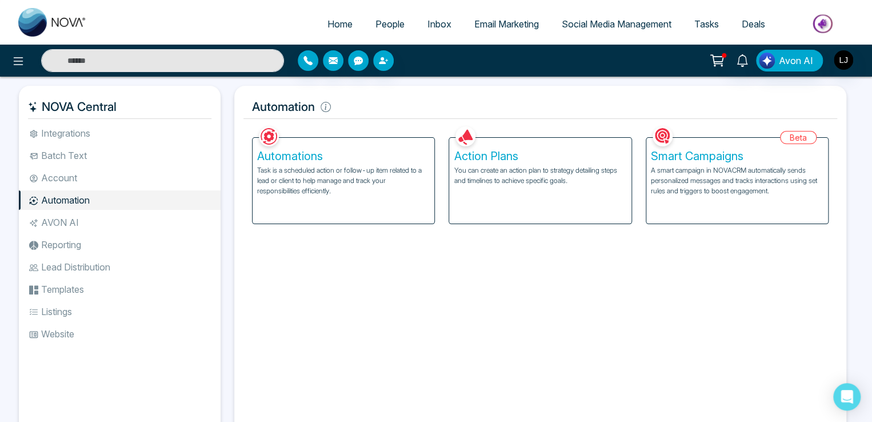
click at [545, 179] on p "You can create an action plan to strategy detailing steps and timelines to achi…" at bounding box center [540, 175] width 173 height 21
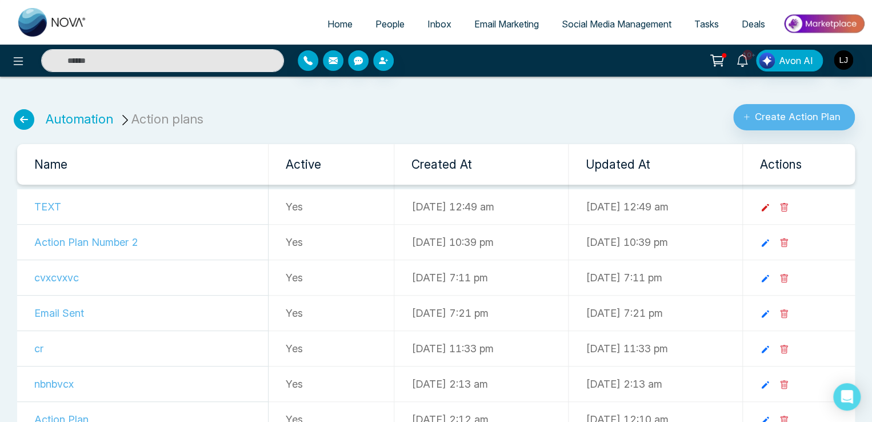
click at [771, 208] on icon at bounding box center [765, 207] width 10 height 10
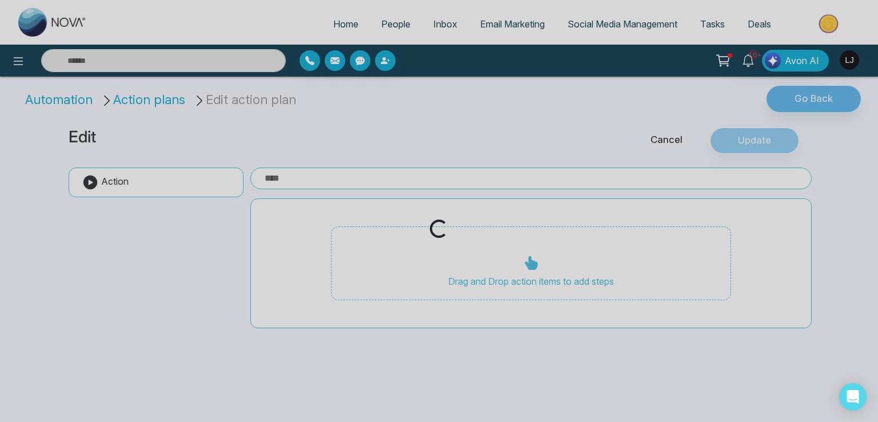
type input "****"
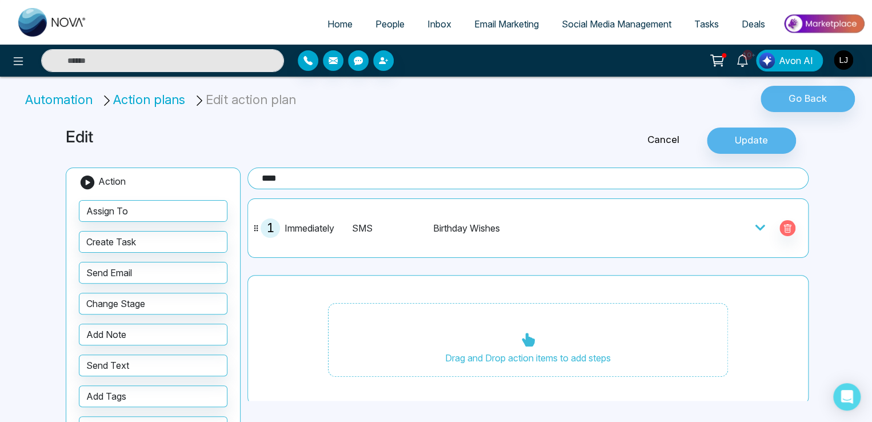
click at [755, 222] on icon at bounding box center [760, 227] width 11 height 11
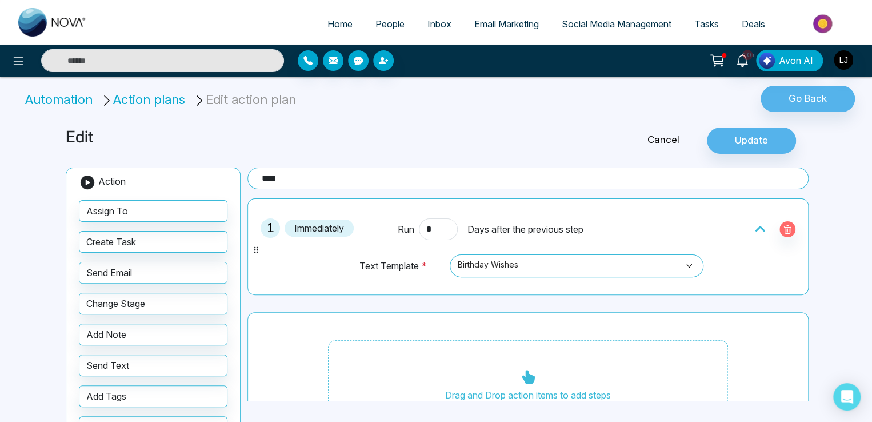
click at [151, 101] on li "Action plans" at bounding box center [145, 99] width 89 height 19
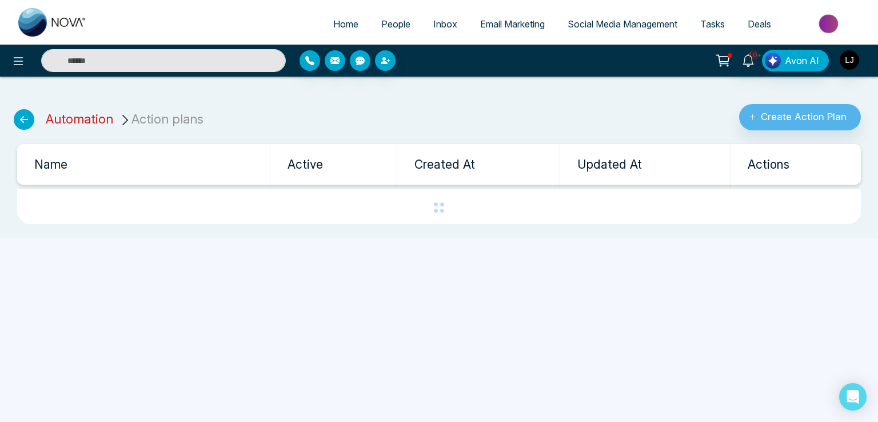
click at [87, 117] on link "Automation" at bounding box center [79, 118] width 67 height 15
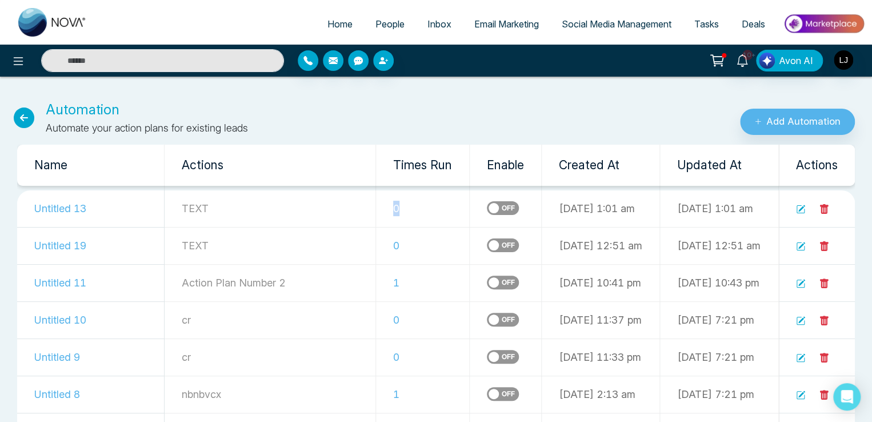
drag, startPoint x: 325, startPoint y: 209, endPoint x: 338, endPoint y: 206, distance: 12.8
click at [376, 206] on td "0" at bounding box center [423, 208] width 94 height 37
click at [805, 210] on icon at bounding box center [801, 209] width 8 height 8
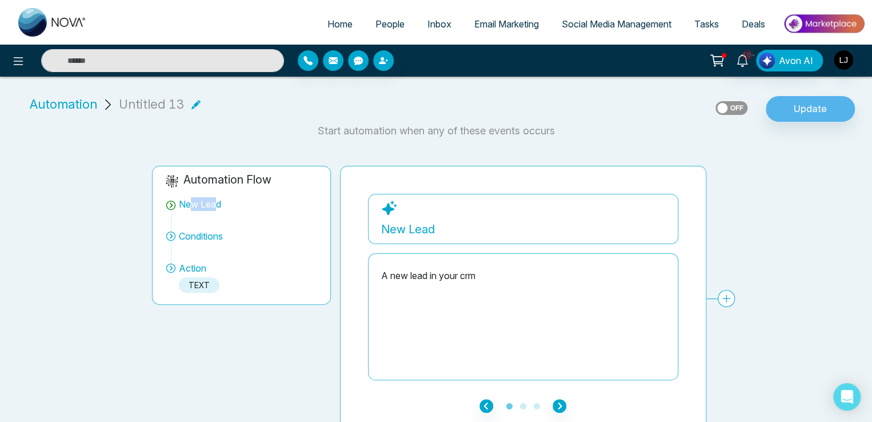
drag, startPoint x: 190, startPoint y: 205, endPoint x: 218, endPoint y: 205, distance: 28.0
click at [218, 205] on div "New Lead" at bounding box center [200, 204] width 42 height 14
click at [377, 21] on span "People" at bounding box center [390, 23] width 29 height 11
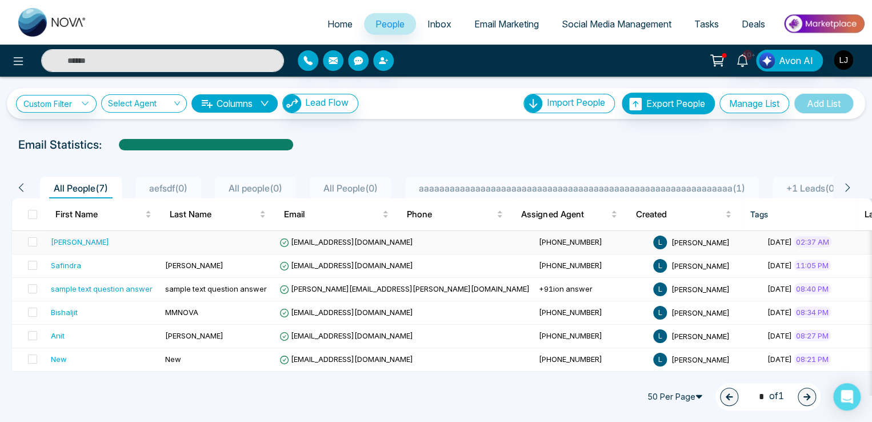
scroll to position [0, 107]
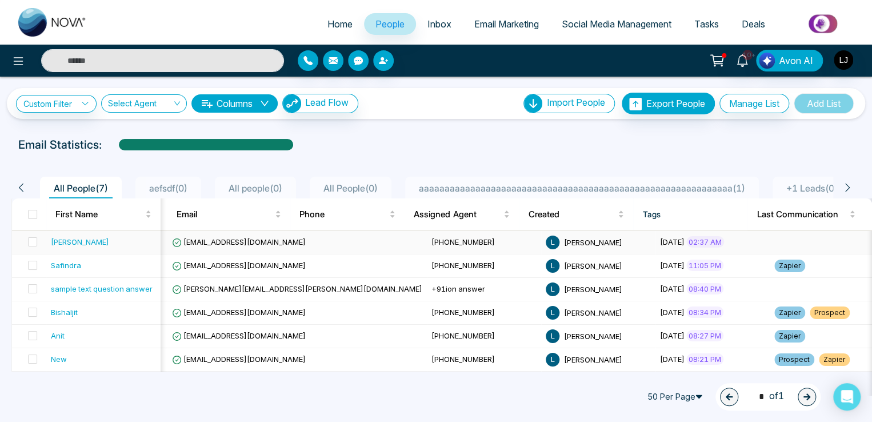
click at [432, 239] on span "[PHONE_NUMBER]" at bounding box center [463, 241] width 63 height 9
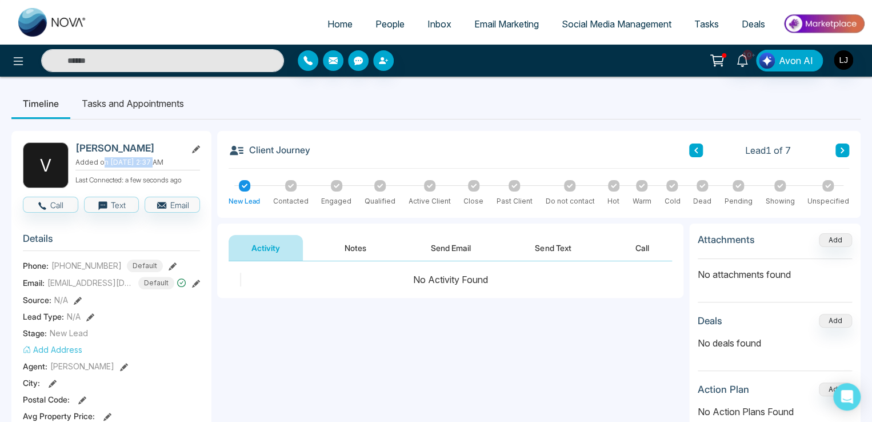
drag, startPoint x: 105, startPoint y: 162, endPoint x: 151, endPoint y: 162, distance: 46.3
click at [151, 162] on p "Added on [DATE] 2:37 AM" at bounding box center [137, 162] width 125 height 10
drag, startPoint x: 104, startPoint y: 183, endPoint x: 168, endPoint y: 179, distance: 64.1
click at [168, 179] on p "Last Connected: a few seconds ago" at bounding box center [137, 179] width 125 height 13
drag, startPoint x: 412, startPoint y: 281, endPoint x: 501, endPoint y: 280, distance: 89.2
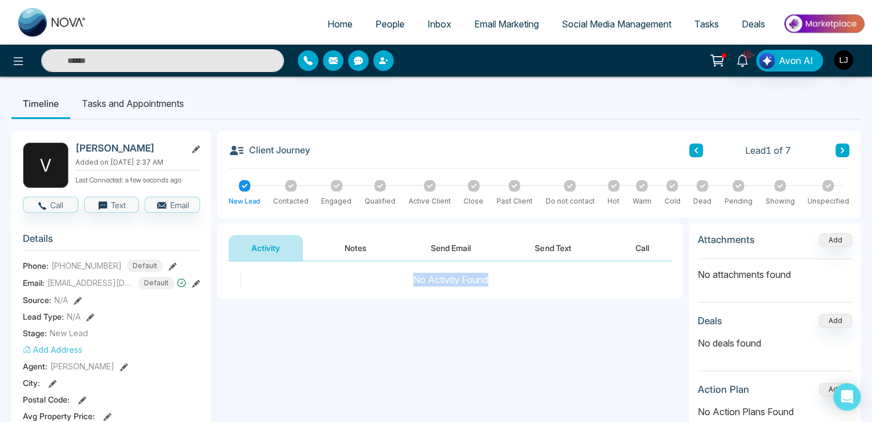
click at [501, 280] on div "No Activity Found" at bounding box center [451, 280] width 444 height 14
click at [549, 246] on button "Send Text" at bounding box center [553, 248] width 82 height 26
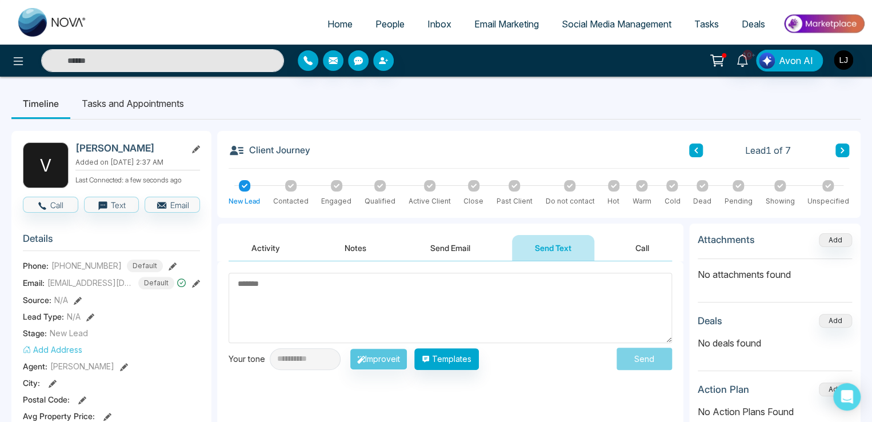
click at [725, 56] on div at bounding box center [724, 55] width 5 height 5
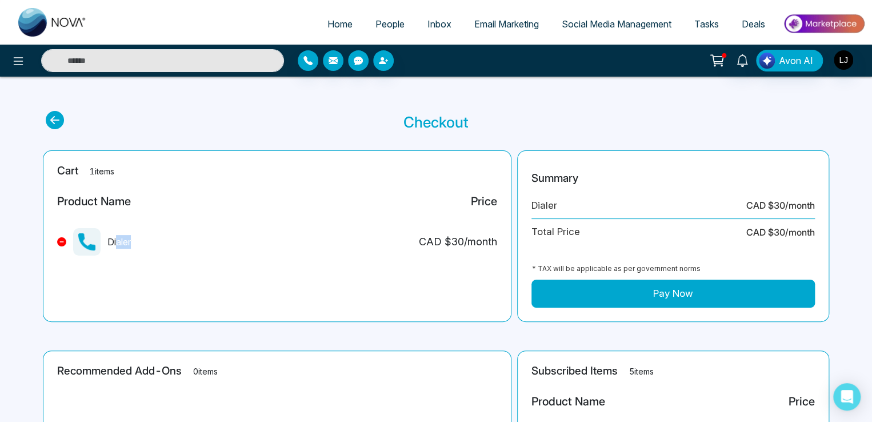
drag, startPoint x: 115, startPoint y: 241, endPoint x: 135, endPoint y: 240, distance: 20.0
click at [135, 240] on div "Dialer CAD $ 30 /month" at bounding box center [277, 246] width 440 height 37
click at [376, 9] on ul "Home People Inbox Email Marketing Social Media Management Tasks Deals" at bounding box center [481, 24] width 767 height 31
click at [378, 24] on span "People" at bounding box center [390, 23] width 29 height 11
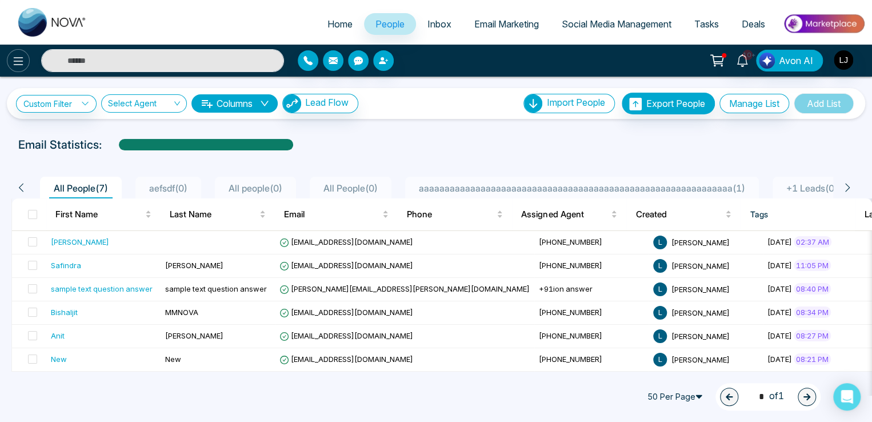
click at [24, 67] on icon at bounding box center [18, 61] width 14 height 14
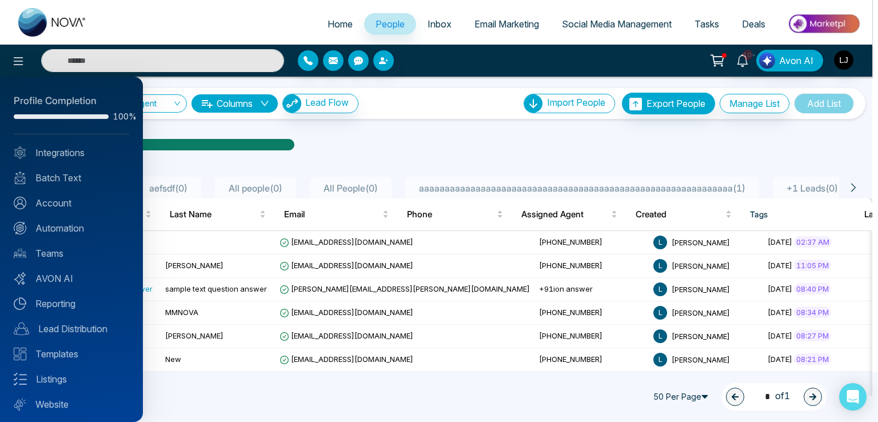
click at [348, 243] on div at bounding box center [439, 211] width 878 height 422
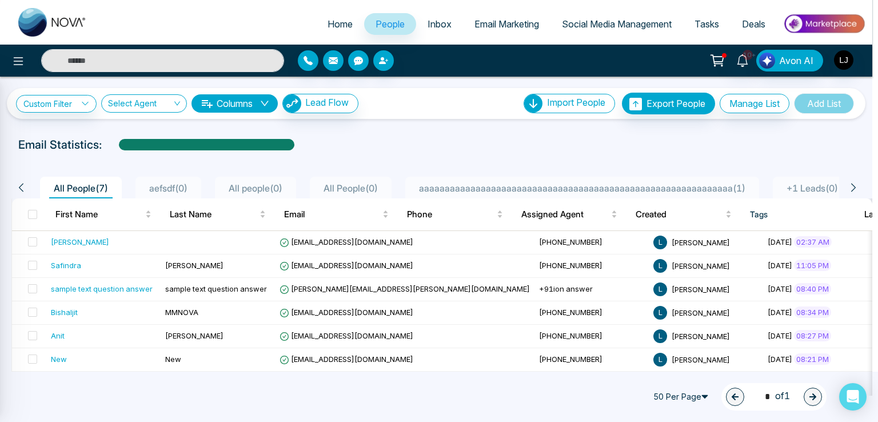
click at [346, 242] on div at bounding box center [439, 211] width 878 height 422
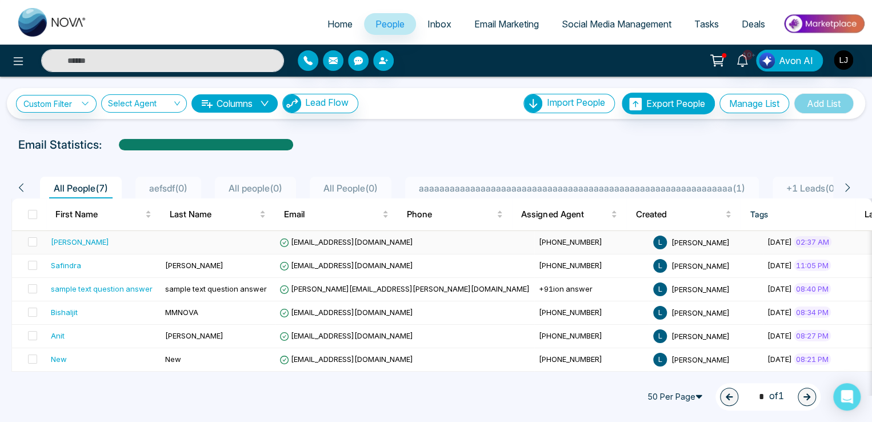
click at [346, 242] on span "[EMAIL_ADDRESS][DOMAIN_NAME]" at bounding box center [347, 241] width 134 height 9
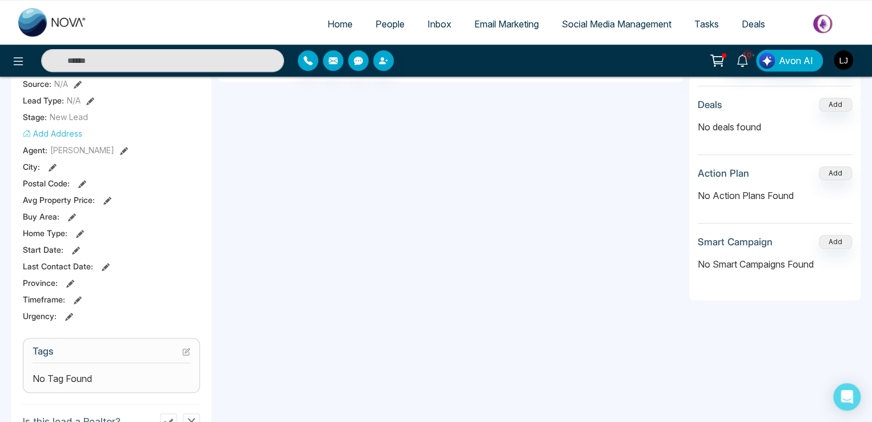
scroll to position [229, 0]
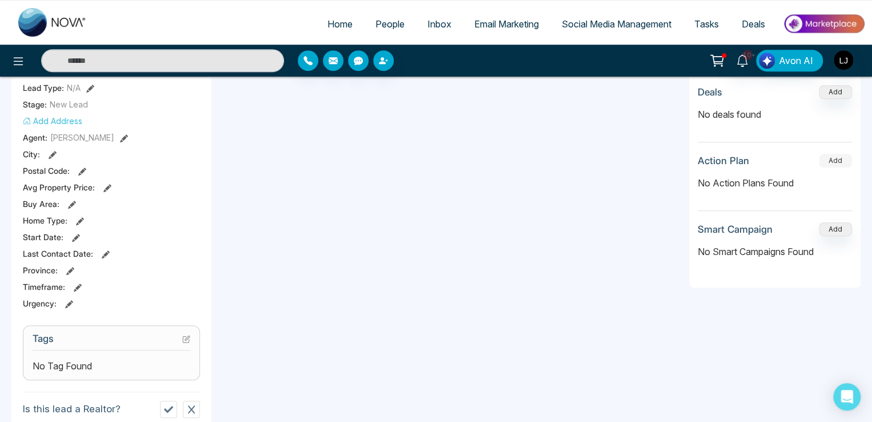
click at [827, 162] on button "Add" at bounding box center [835, 161] width 33 height 14
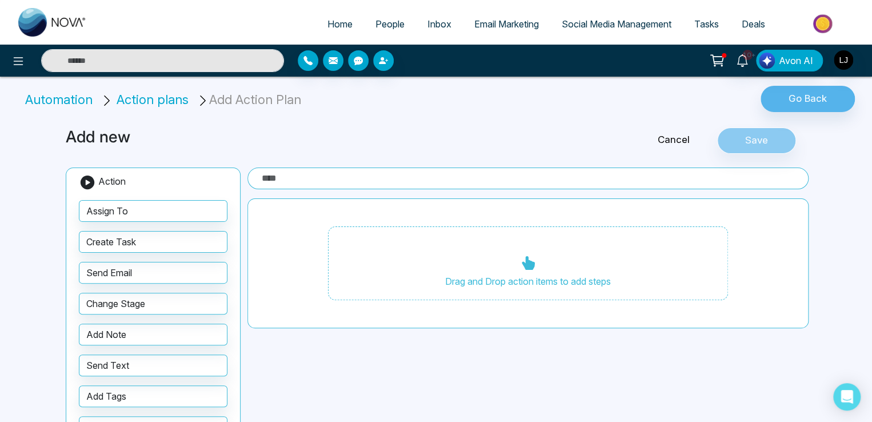
click at [163, 101] on span "Action plans" at bounding box center [153, 99] width 72 height 15
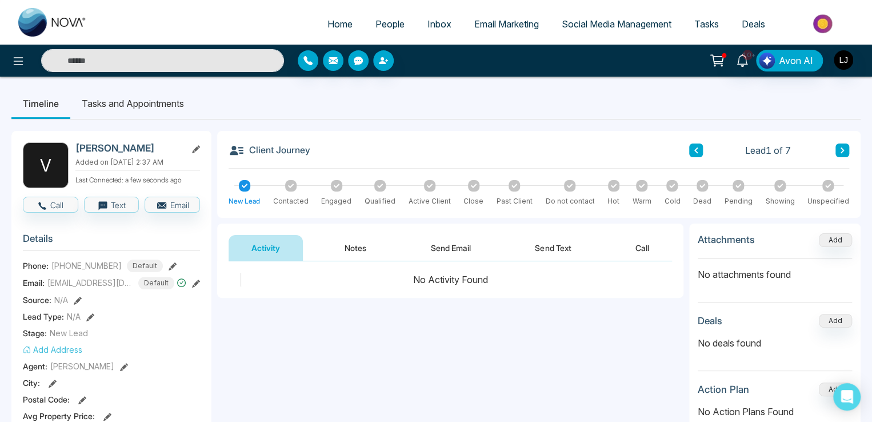
click at [332, 23] on span "Home" at bounding box center [340, 23] width 25 height 11
select select "*"
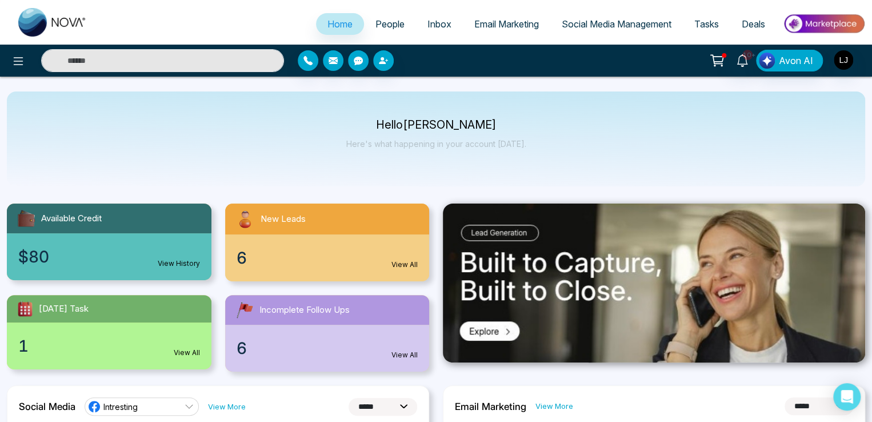
click at [380, 23] on span "People" at bounding box center [390, 23] width 29 height 11
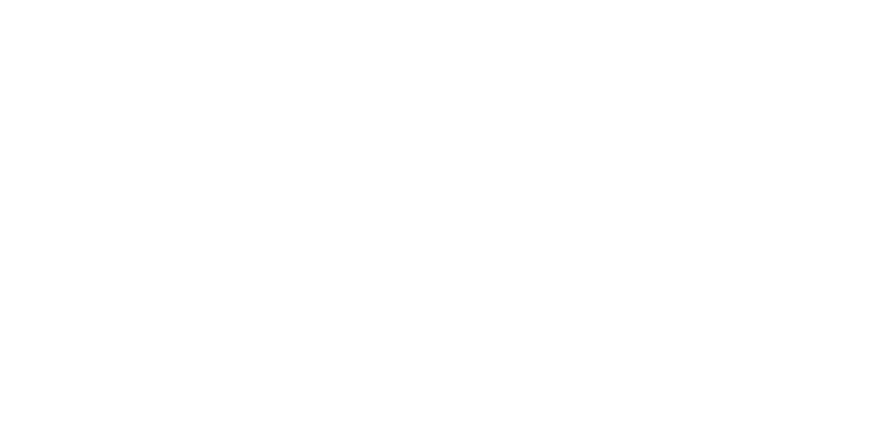
select select "*"
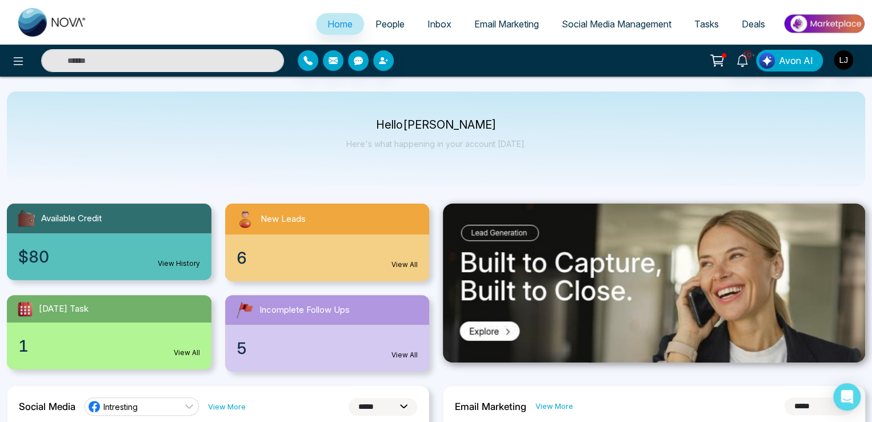
click at [570, 29] on span "Social Media Management" at bounding box center [617, 23] width 110 height 11
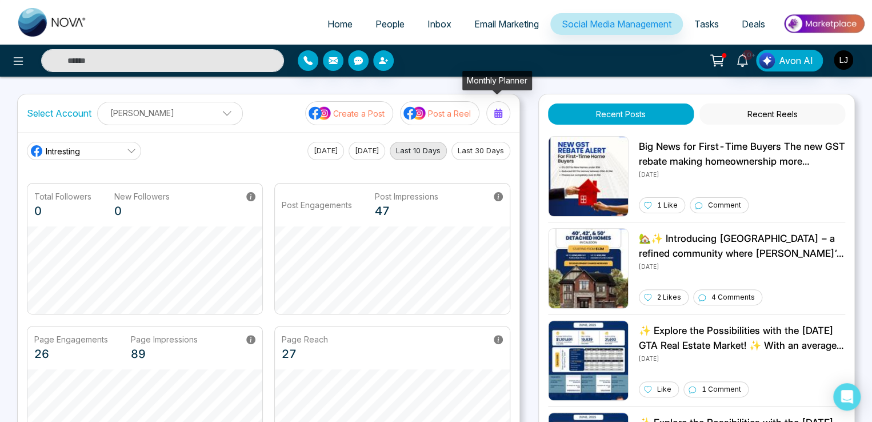
click at [496, 115] on icon at bounding box center [498, 113] width 9 height 9
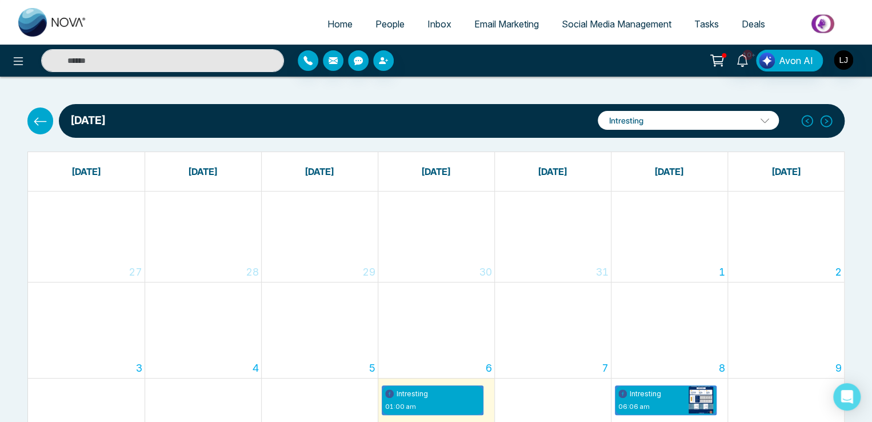
click at [39, 126] on icon at bounding box center [40, 121] width 14 height 14
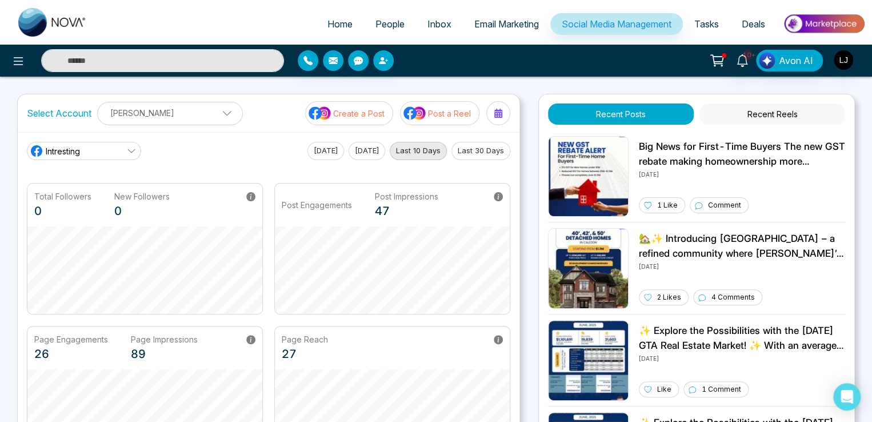
click at [771, 111] on button "Recent Reels" at bounding box center [773, 113] width 146 height 21
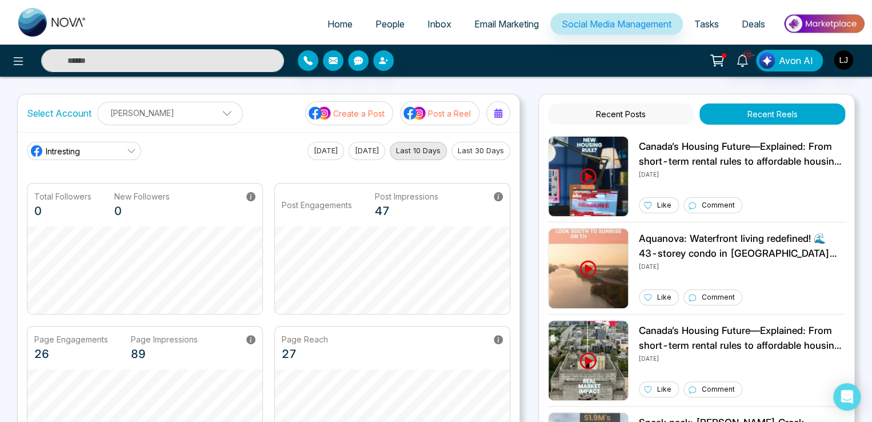
click at [101, 157] on link "Intresting" at bounding box center [84, 151] width 114 height 18
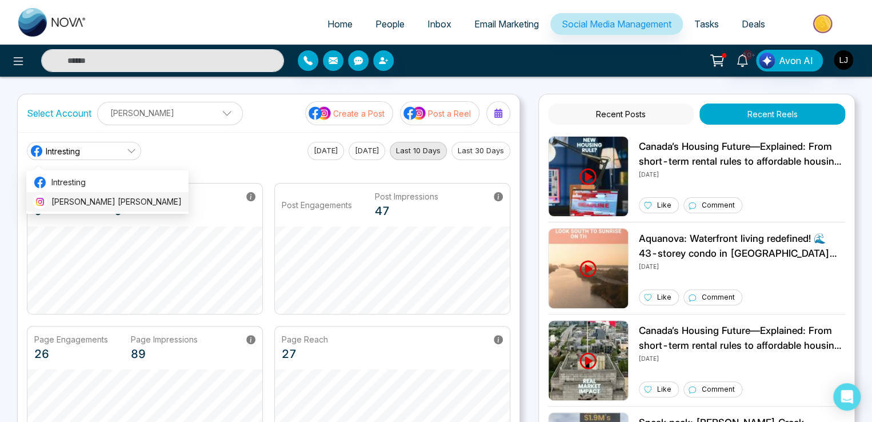
click at [75, 195] on li "[PERSON_NAME] [PERSON_NAME]" at bounding box center [107, 201] width 162 height 19
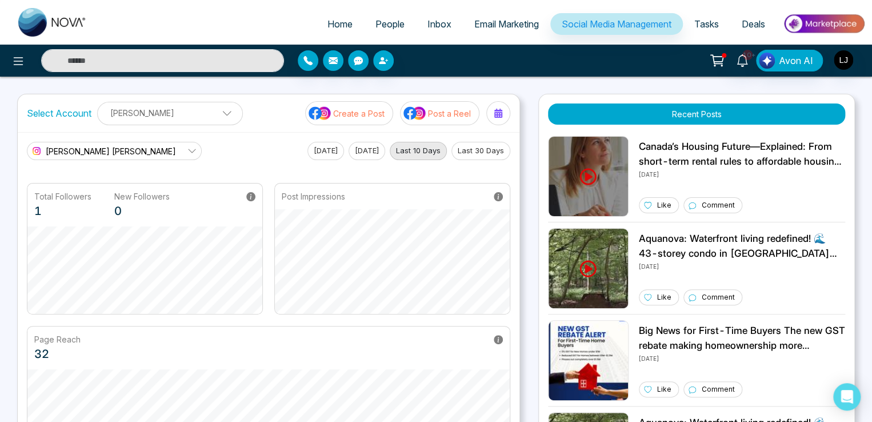
click at [638, 86] on div "Home People Inbox Email Marketing Social Media Management Tasks Deals 10+ Avon …" at bounding box center [436, 369] width 872 height 739
click at [13, 57] on icon at bounding box center [18, 61] width 14 height 14
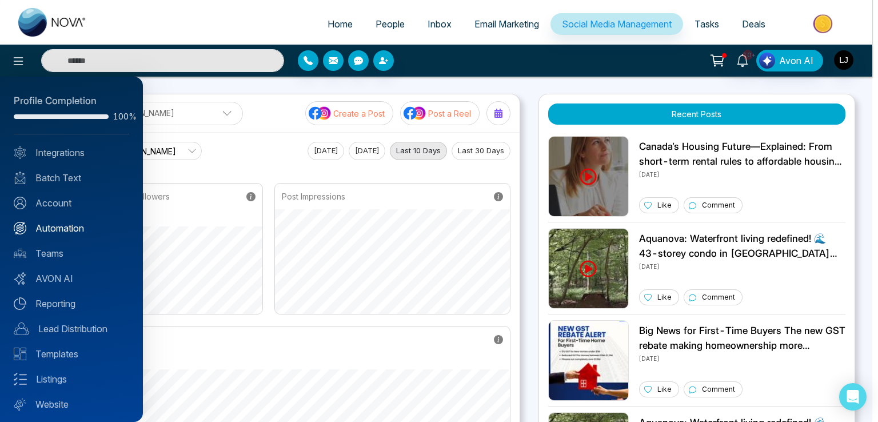
click at [69, 225] on link "Automation" at bounding box center [71, 228] width 115 height 14
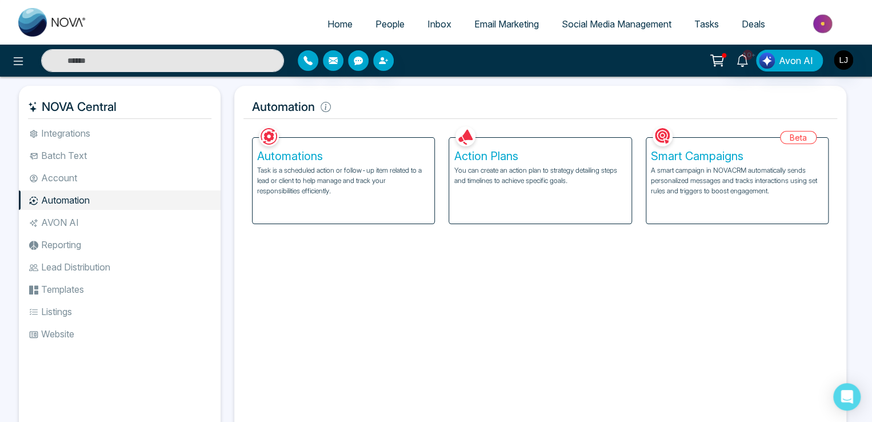
click at [66, 182] on li "Account" at bounding box center [120, 177] width 202 height 19
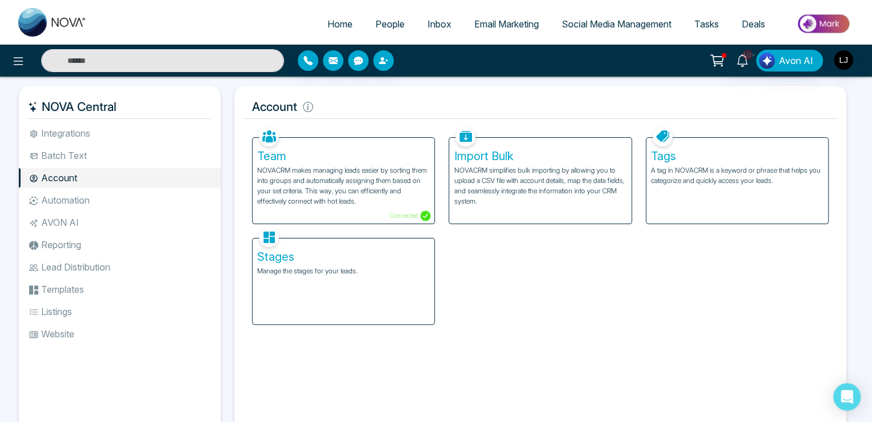
click at [89, 196] on li "Automation" at bounding box center [120, 199] width 202 height 19
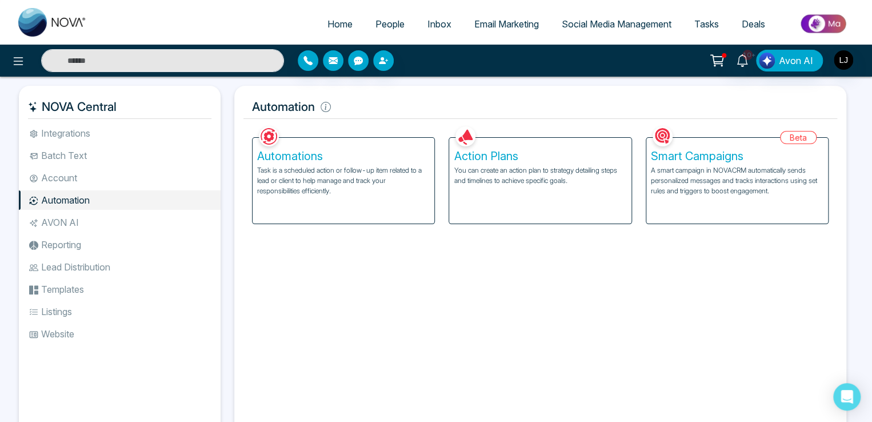
click at [530, 183] on p "You can create an action plan to strategy detailing steps and timelines to achi…" at bounding box center [540, 175] width 173 height 21
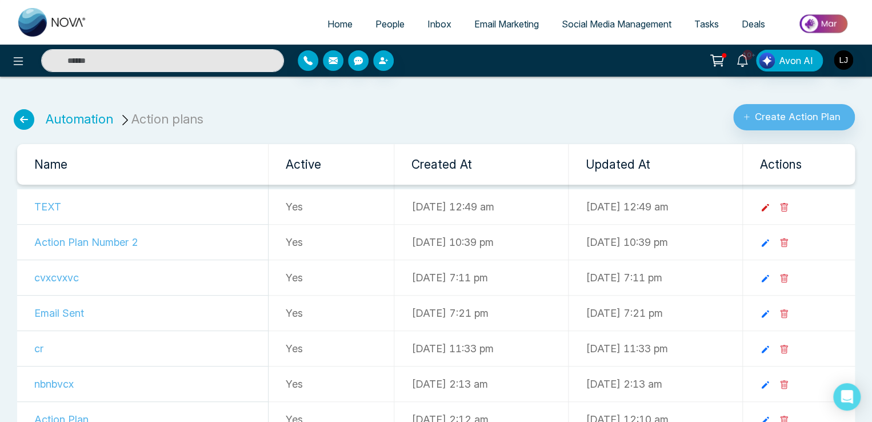
click at [771, 205] on icon at bounding box center [765, 207] width 10 height 10
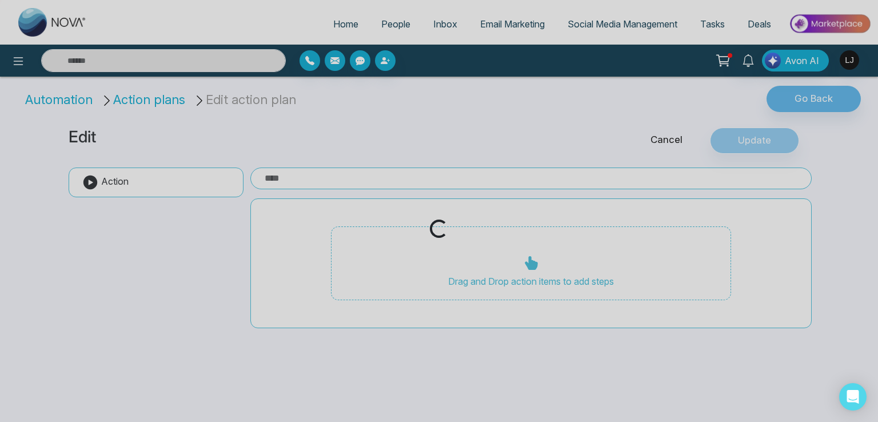
type input "****"
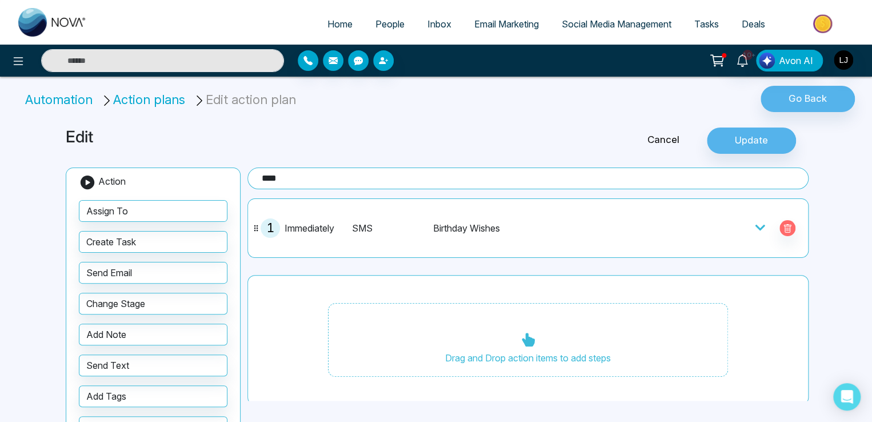
click at [755, 222] on icon at bounding box center [760, 227] width 11 height 11
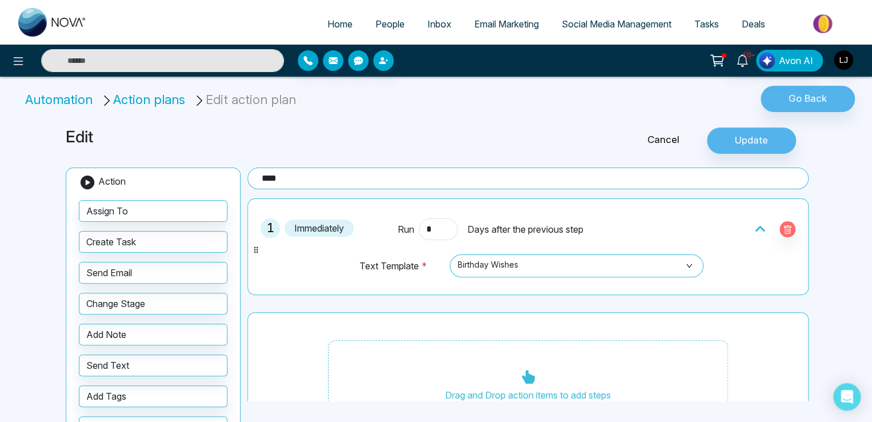
click at [140, 99] on li "Action plans" at bounding box center [145, 99] width 89 height 19
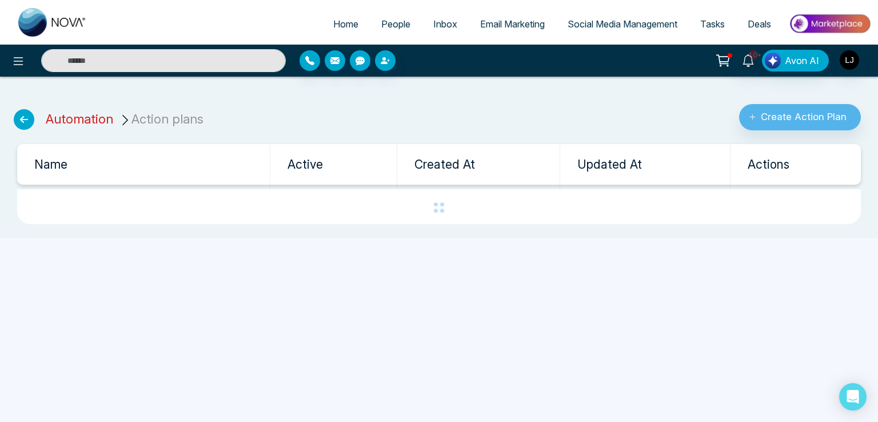
click at [75, 120] on link "Automation" at bounding box center [79, 118] width 67 height 15
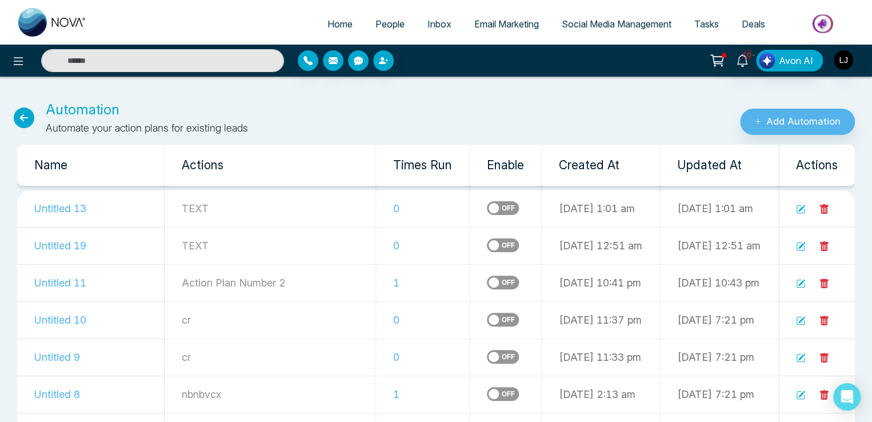
click at [802, 211] on icon at bounding box center [800, 209] width 9 height 9
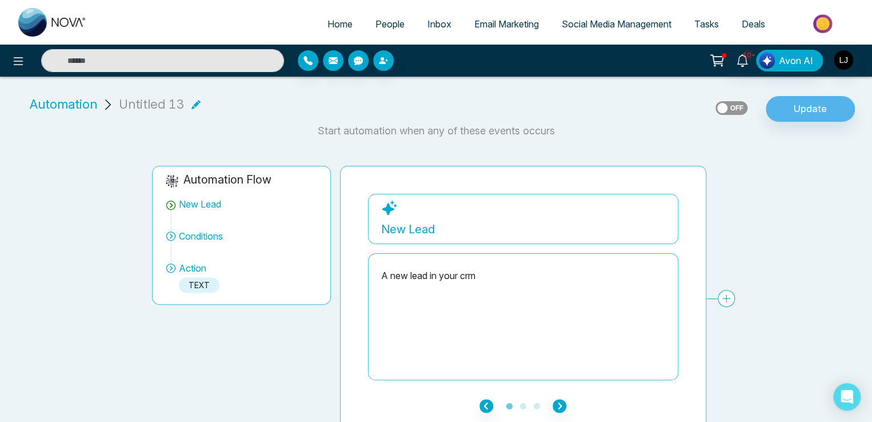
click at [381, 21] on span "People" at bounding box center [390, 23] width 29 height 11
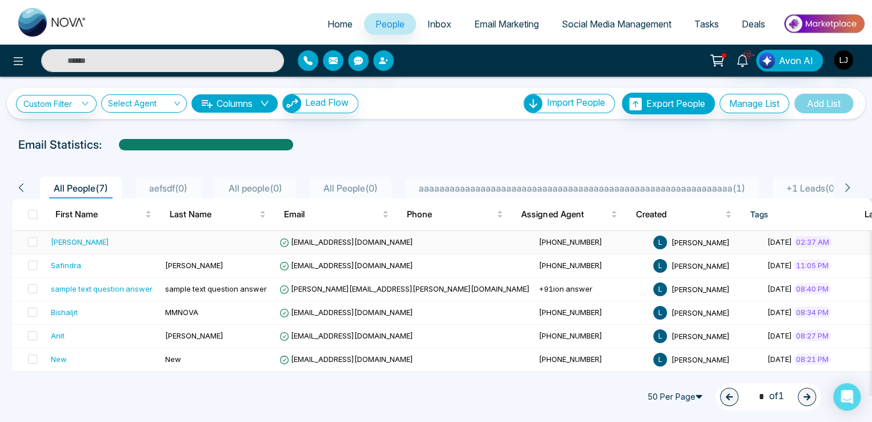
click at [316, 238] on span "[EMAIL_ADDRESS][DOMAIN_NAME]" at bounding box center [347, 241] width 134 height 9
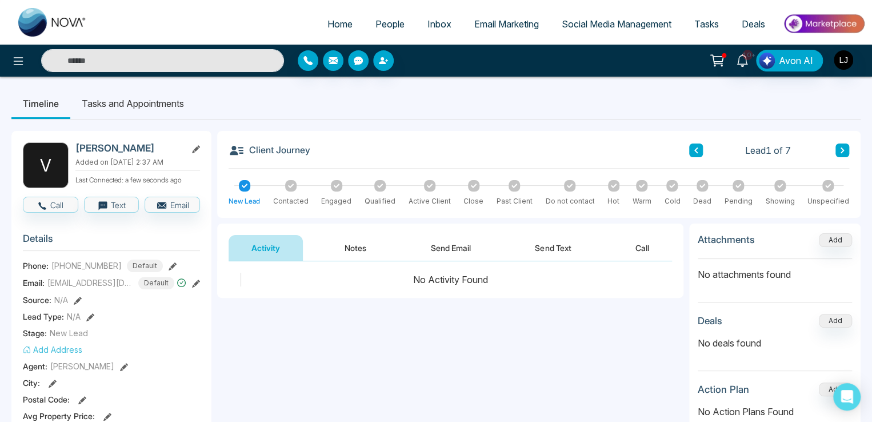
click at [352, 248] on button "Notes" at bounding box center [355, 248] width 67 height 26
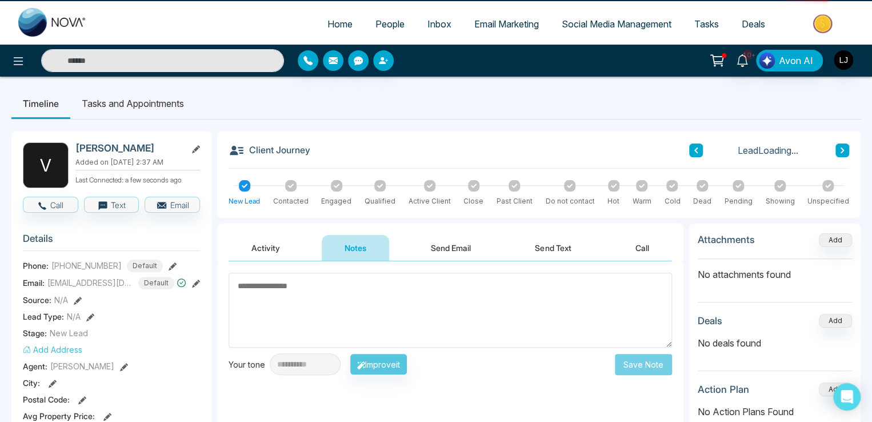
click at [269, 248] on button "Activity" at bounding box center [266, 248] width 74 height 26
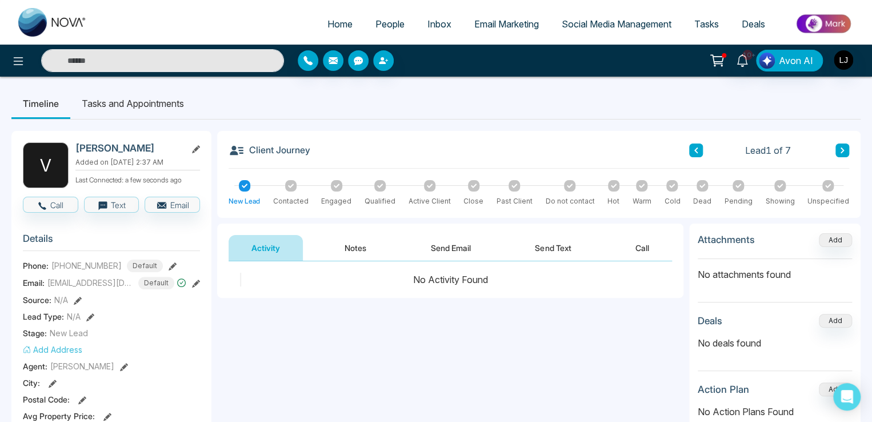
click at [354, 252] on button "Notes" at bounding box center [355, 248] width 67 height 26
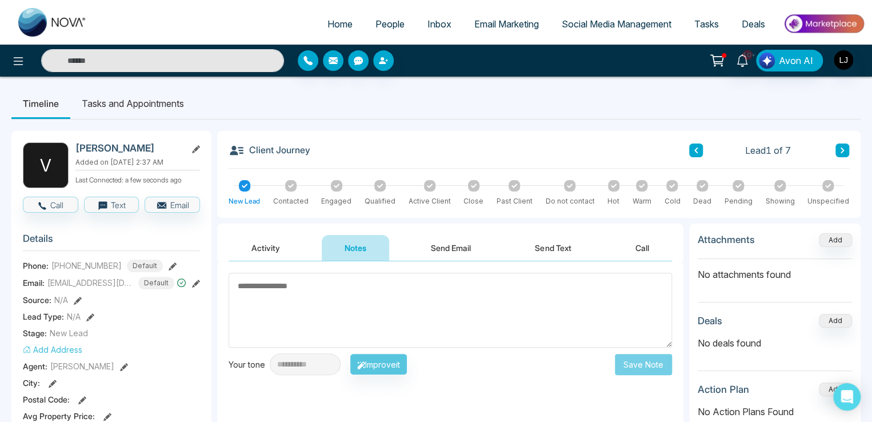
click at [722, 63] on icon at bounding box center [716, 59] width 11 height 9
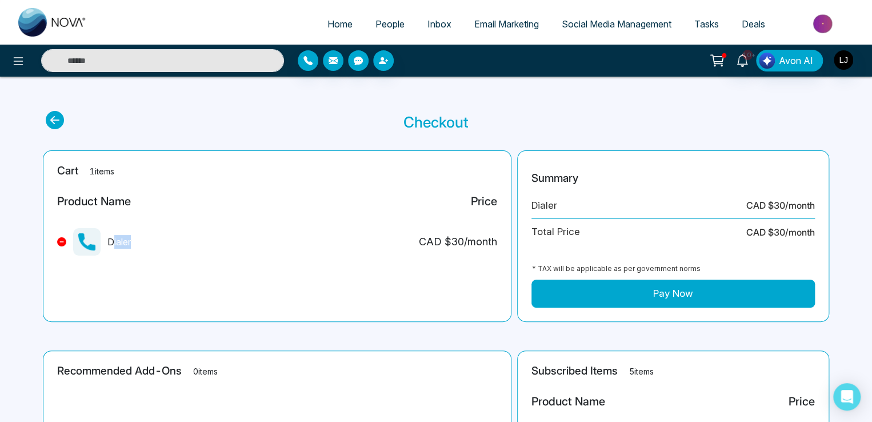
drag, startPoint x: 112, startPoint y: 243, endPoint x: 149, endPoint y: 243, distance: 36.6
click at [149, 243] on div "Dialer CAD $ 30 /month" at bounding box center [277, 246] width 440 height 37
click at [51, 124] on icon at bounding box center [55, 120] width 18 height 18
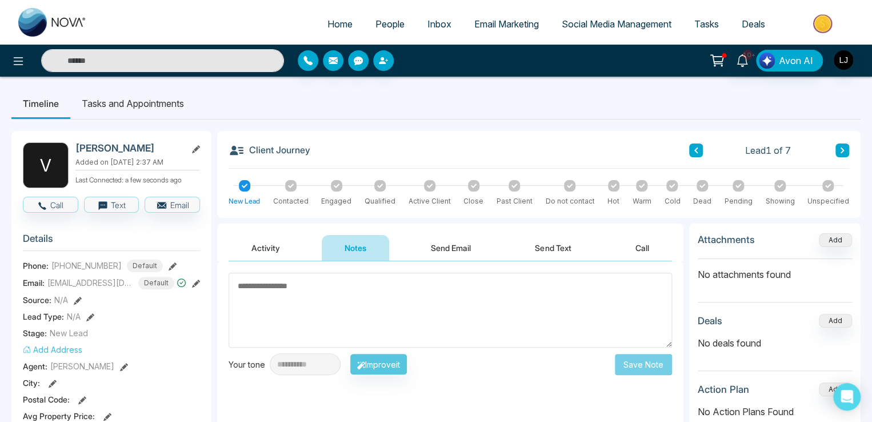
click at [164, 106] on li "Tasks and Appointments" at bounding box center [132, 103] width 125 height 31
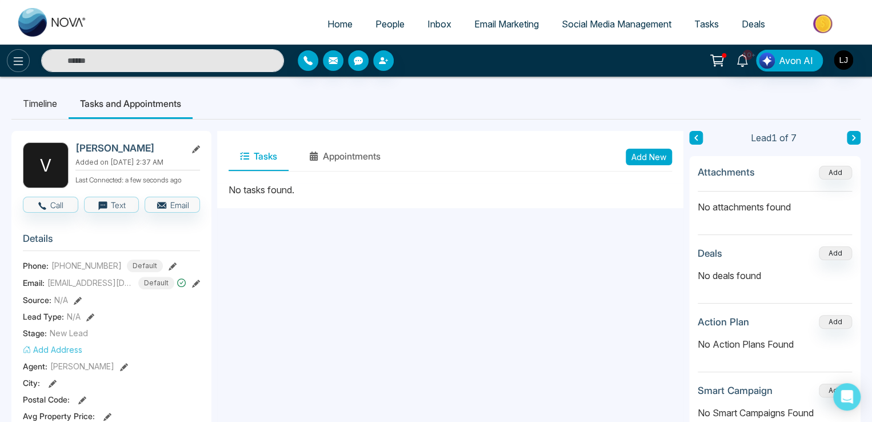
click at [14, 65] on icon at bounding box center [18, 61] width 14 height 14
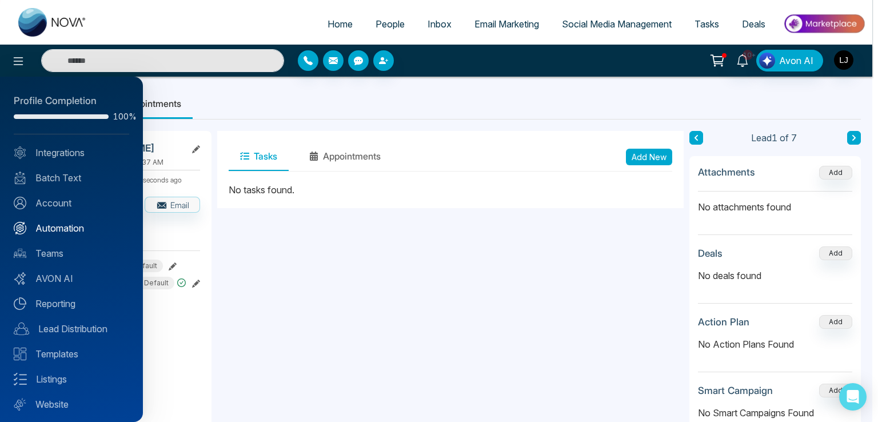
click at [54, 228] on link "Automation" at bounding box center [71, 228] width 115 height 14
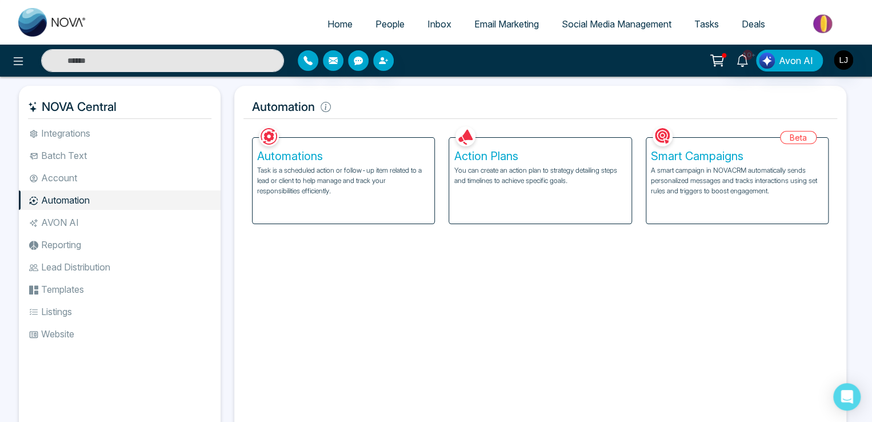
click at [378, 203] on div "Automations Task is a scheduled action or follow-up item related to a lead or c…" at bounding box center [344, 181] width 182 height 86
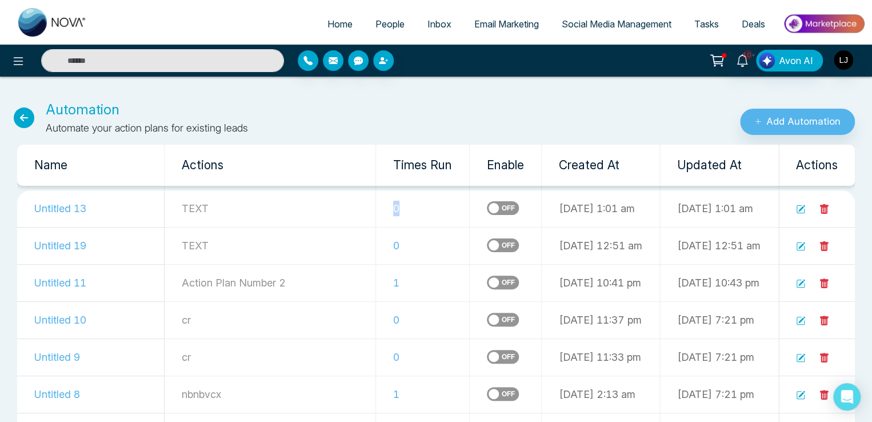
drag, startPoint x: 324, startPoint y: 205, endPoint x: 338, endPoint y: 207, distance: 15.0
click at [376, 207] on td "0" at bounding box center [423, 208] width 94 height 37
click at [334, 121] on div "Automation Automate your action plans for existing leads" at bounding box center [290, 117] width 581 height 36
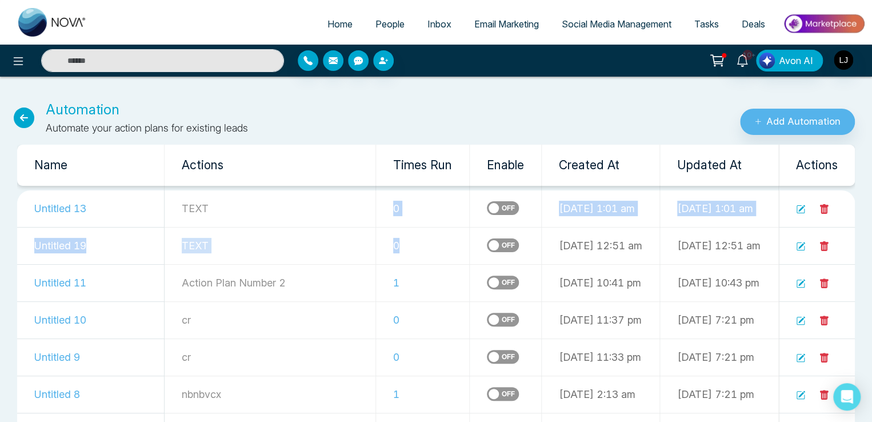
drag, startPoint x: 326, startPoint y: 205, endPoint x: 338, endPoint y: 250, distance: 46.6
click at [338, 250] on tbody "Untitled 13 TEXT 0 13-08-2025 1:01 am 13-08-2025 1:01 am Untitled 19 TEXT 0 13-…" at bounding box center [436, 429] width 838 height 487
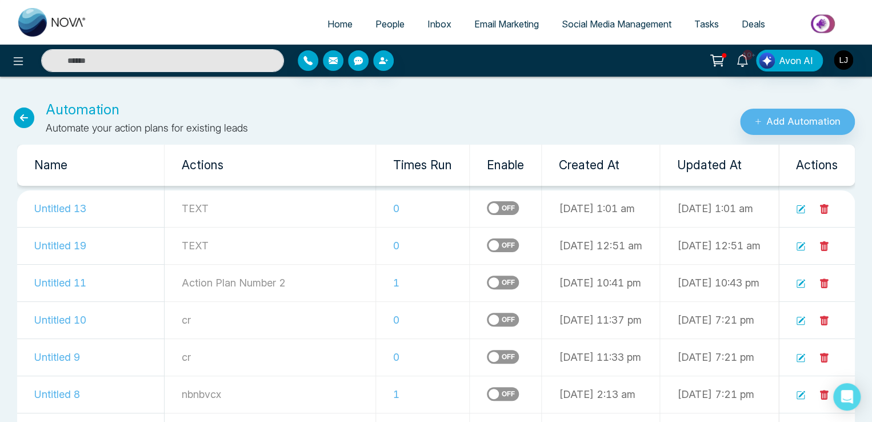
click at [313, 113] on div "Automation Automate your action plans for existing leads" at bounding box center [290, 117] width 581 height 36
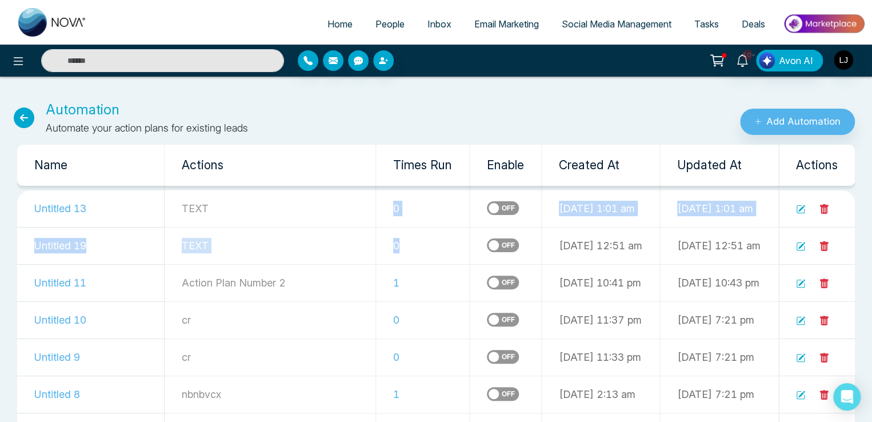
drag, startPoint x: 329, startPoint y: 206, endPoint x: 348, endPoint y: 246, distance: 43.5
click at [348, 246] on tbody "Untitled 13 TEXT 0 13-08-2025 1:01 am 13-08-2025 1:01 am Untitled 19 TEXT 0 13-…" at bounding box center [436, 429] width 838 height 487
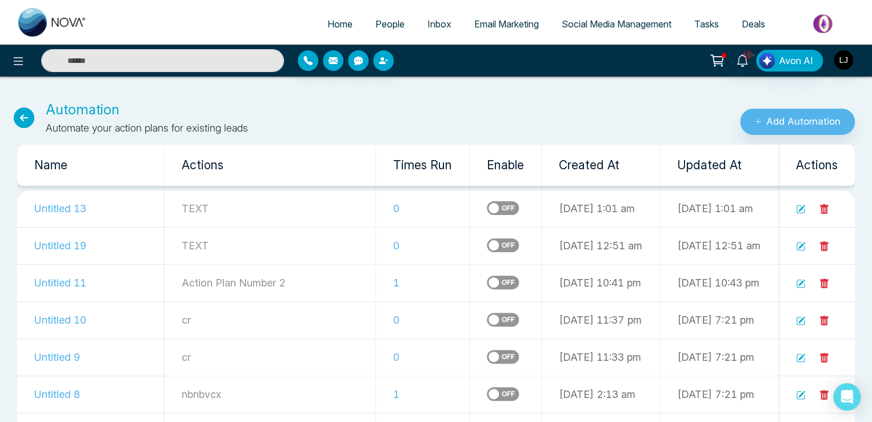
click at [332, 92] on div "Automation Automate your action plans for existing leads Add Automation" at bounding box center [436, 111] width 872 height 50
click at [620, 37] on li "Social Media Management" at bounding box center [616, 24] width 133 height 23
click at [613, 21] on span "Social Media Management" at bounding box center [617, 23] width 110 height 11
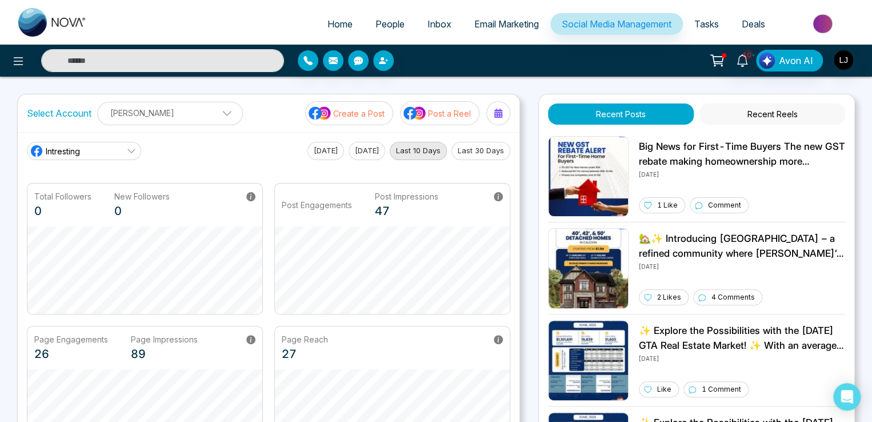
click at [444, 117] on p "Post a Reel" at bounding box center [449, 113] width 43 height 12
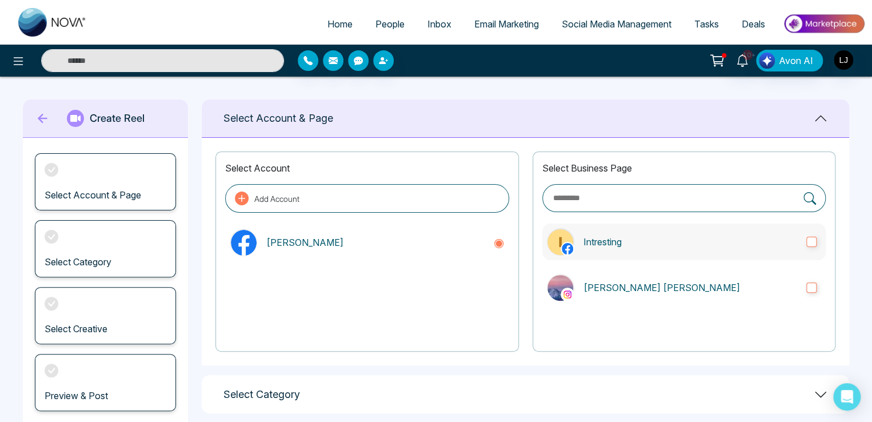
click at [661, 249] on label "Intresting" at bounding box center [684, 241] width 284 height 37
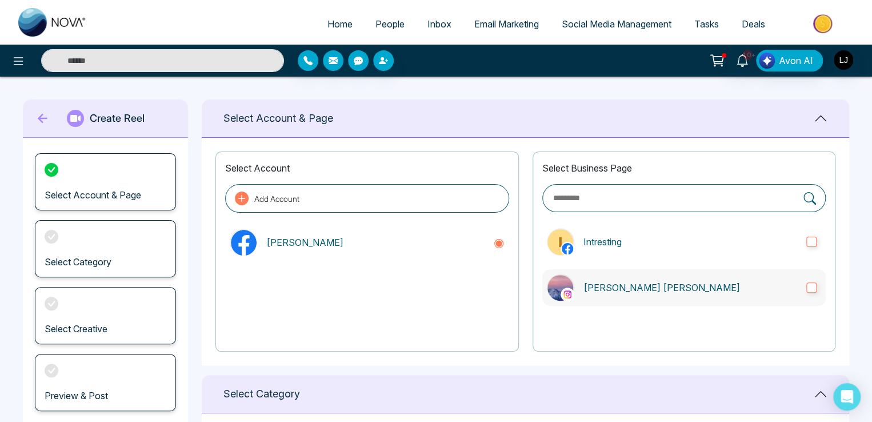
click at [668, 297] on label "[PERSON_NAME] [PERSON_NAME]" at bounding box center [684, 287] width 284 height 37
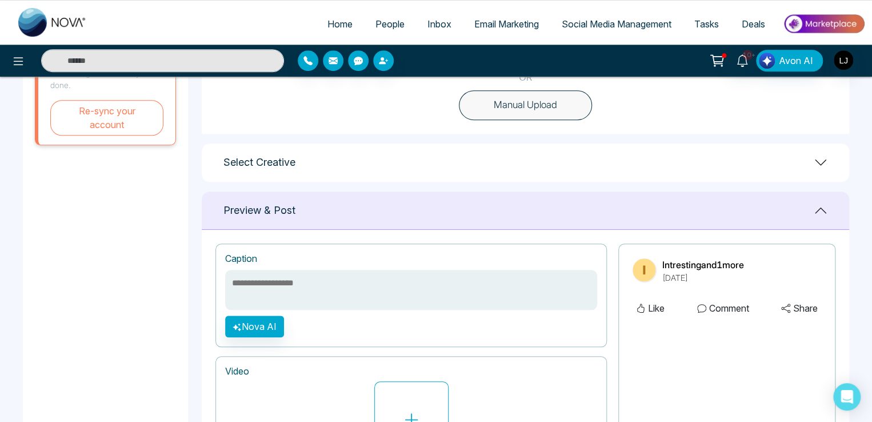
scroll to position [286, 0]
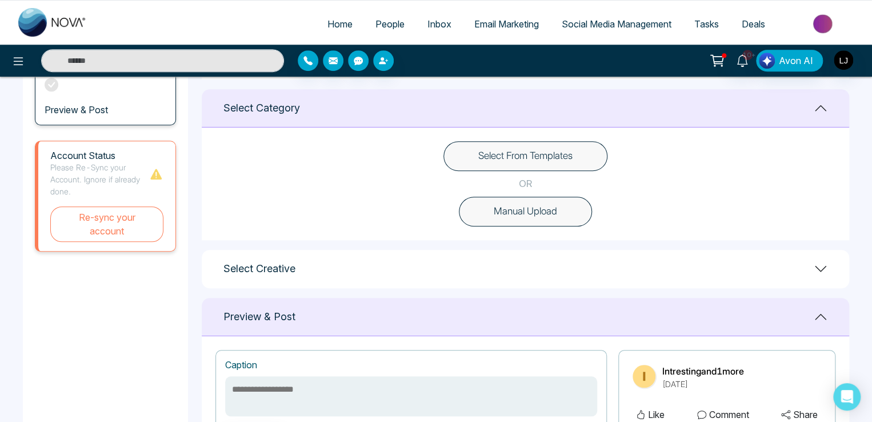
click at [524, 154] on button "Select From Templates" at bounding box center [526, 156] width 164 height 30
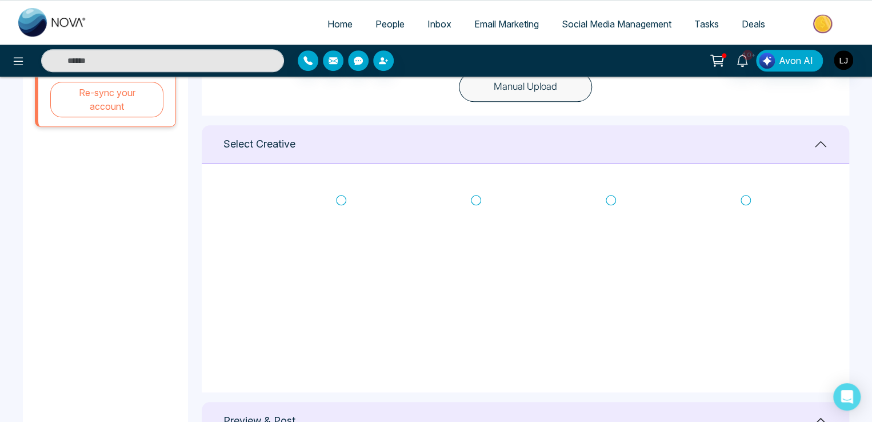
scroll to position [457, 0]
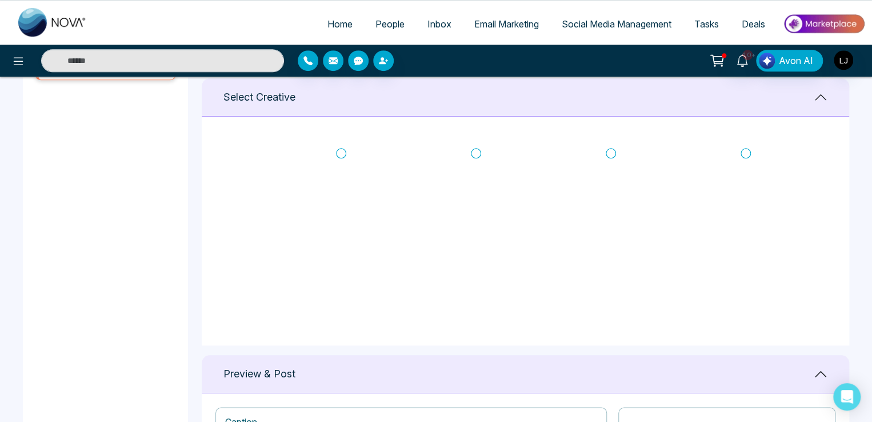
click at [610, 150] on icon at bounding box center [611, 152] width 10 height 11
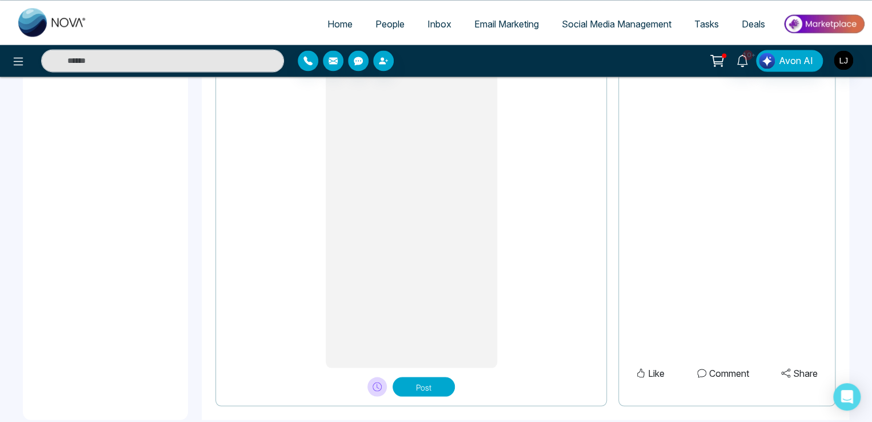
scroll to position [959, 0]
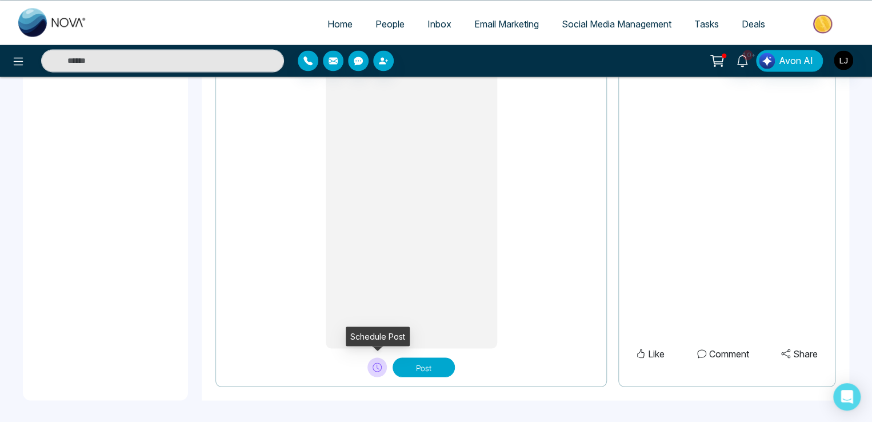
click at [373, 365] on icon at bounding box center [377, 366] width 9 height 9
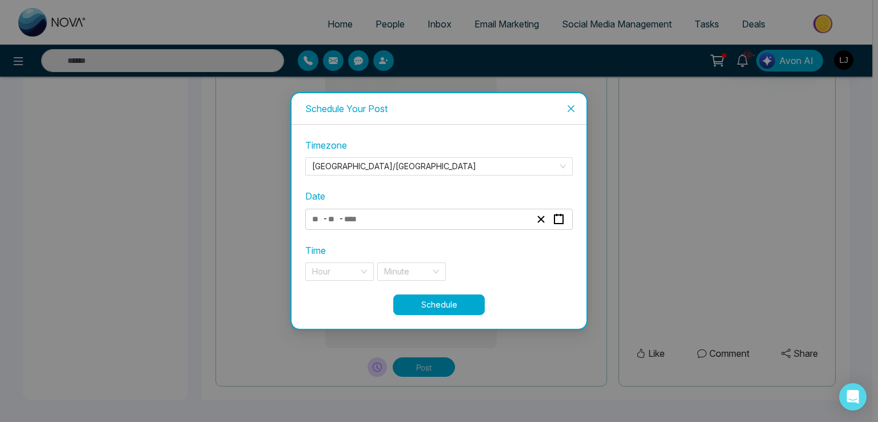
click at [578, 106] on span "Close" at bounding box center [571, 108] width 31 height 31
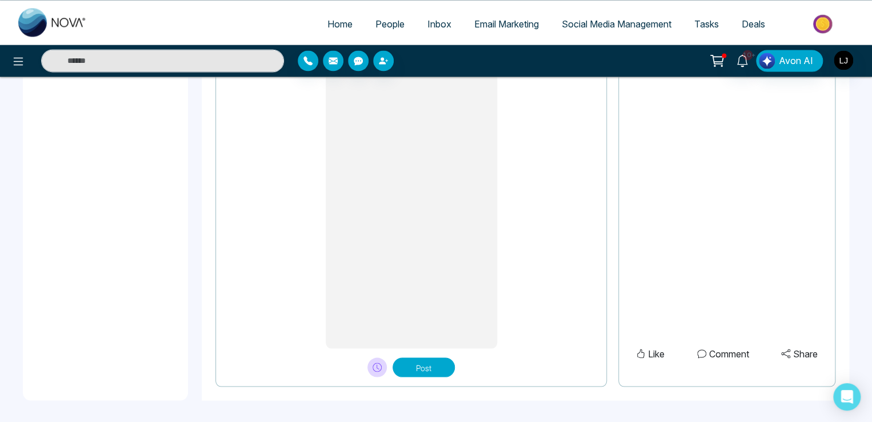
click at [374, 369] on icon at bounding box center [377, 366] width 9 height 9
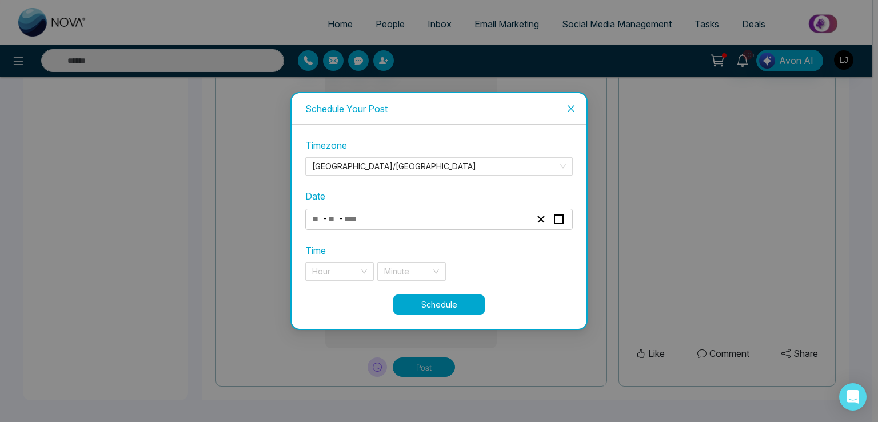
click at [343, 220] on span "-" at bounding box center [341, 218] width 5 height 14
click at [349, 215] on input "number" at bounding box center [356, 218] width 24 height 15
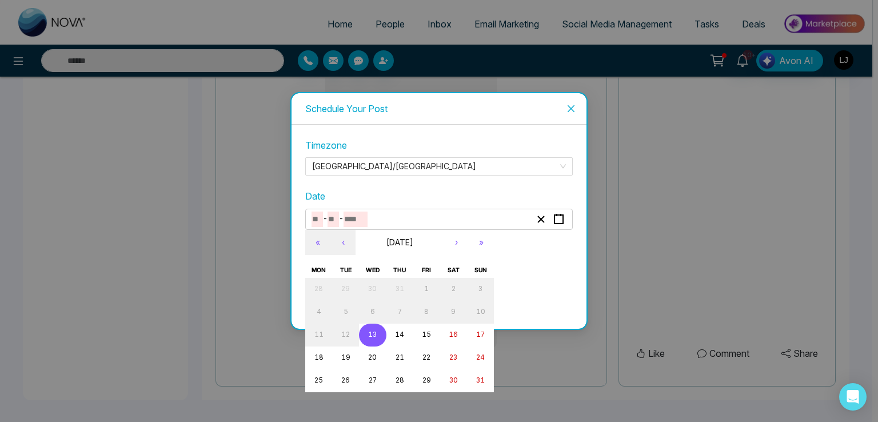
type textarea "**********"
click at [316, 357] on abbr "18" at bounding box center [318, 357] width 9 height 8
type input "*"
type input "**"
type input "****"
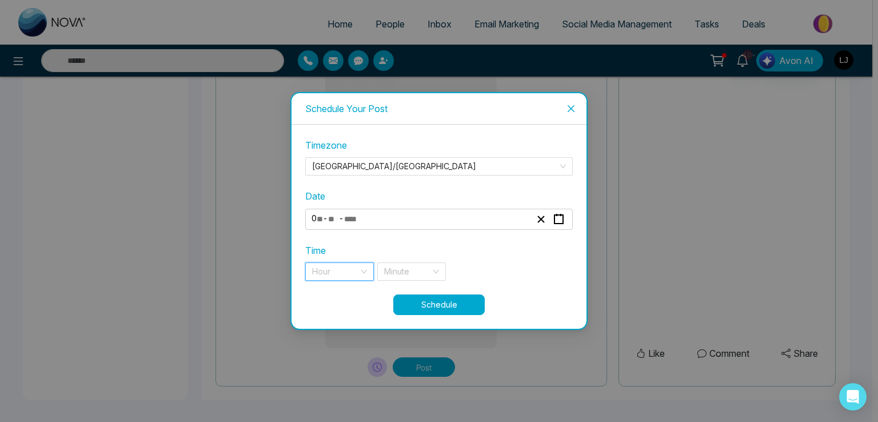
click at [332, 264] on input "search" at bounding box center [335, 271] width 47 height 17
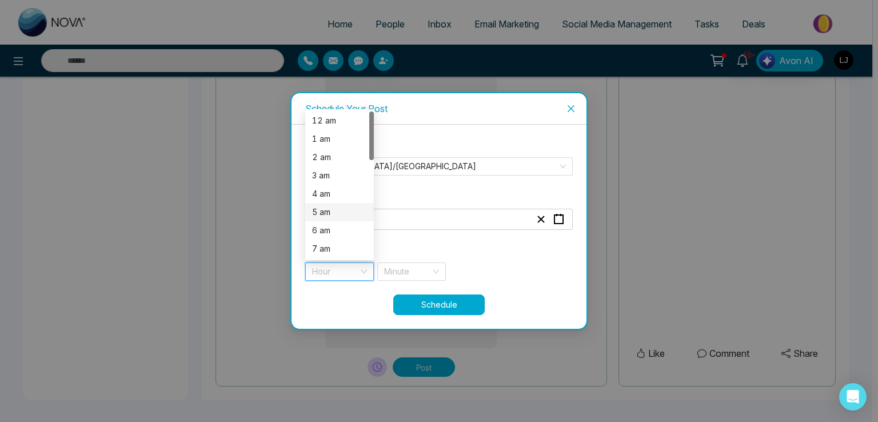
click at [332, 217] on div "5 am" at bounding box center [339, 212] width 55 height 13
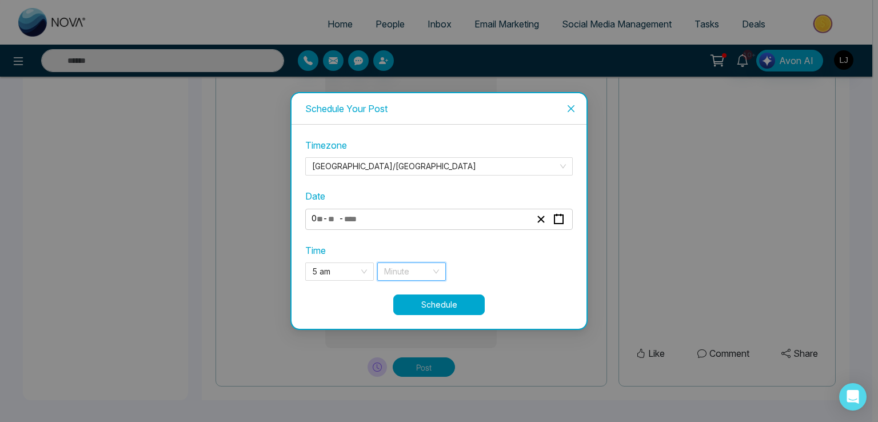
click at [409, 265] on input "search" at bounding box center [407, 271] width 47 height 17
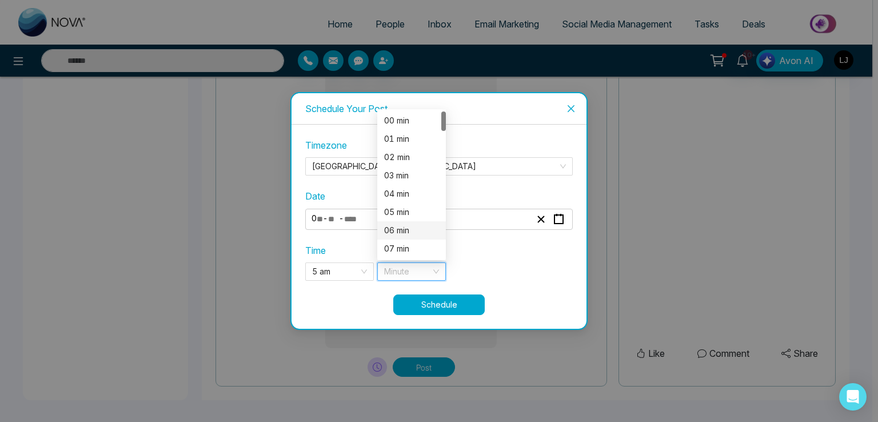
click at [404, 229] on div "06 min" at bounding box center [411, 230] width 55 height 13
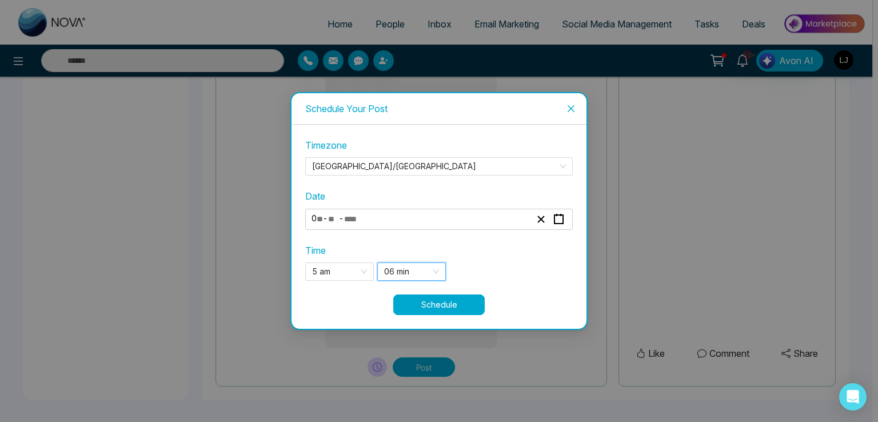
click at [445, 298] on button "Schedule" at bounding box center [438, 304] width 91 height 21
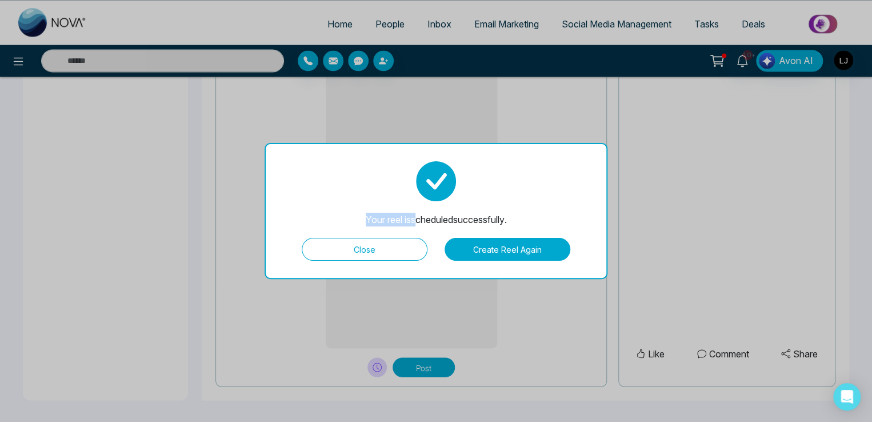
drag, startPoint x: 357, startPoint y: 216, endPoint x: 416, endPoint y: 217, distance: 58.9
click at [416, 217] on div "Your reel is scheduled successfully. Close Create Reel Again" at bounding box center [436, 211] width 343 height 136
click at [380, 248] on button "Close" at bounding box center [365, 249] width 126 height 23
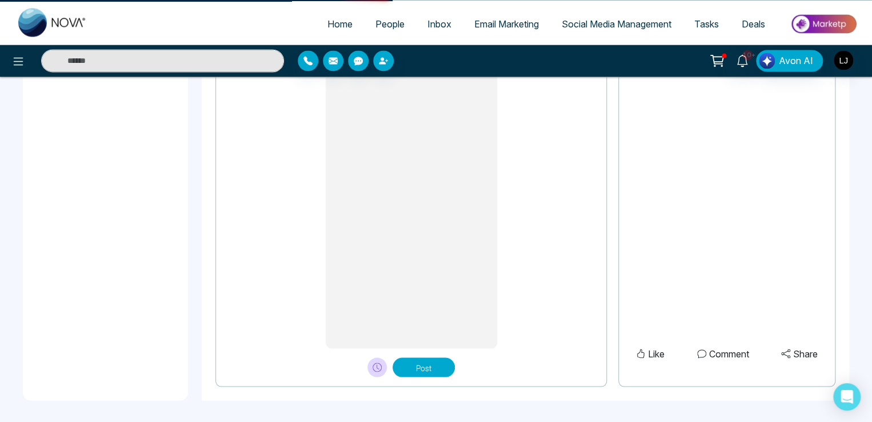
type textarea "**********"
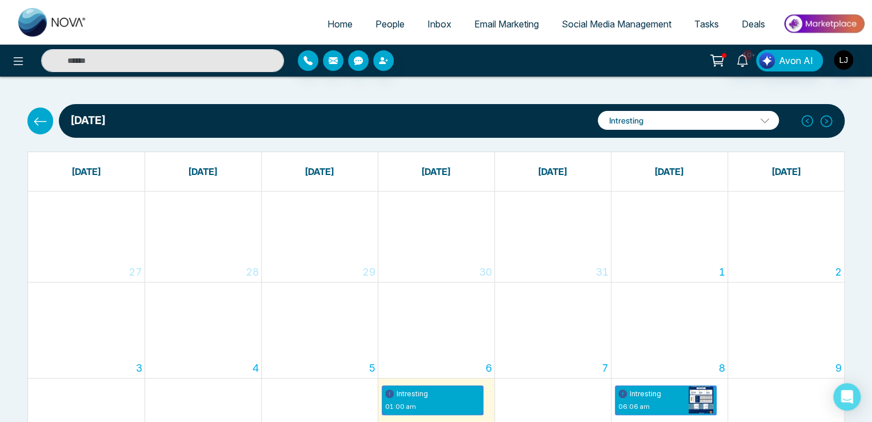
click at [39, 122] on icon at bounding box center [40, 121] width 14 height 14
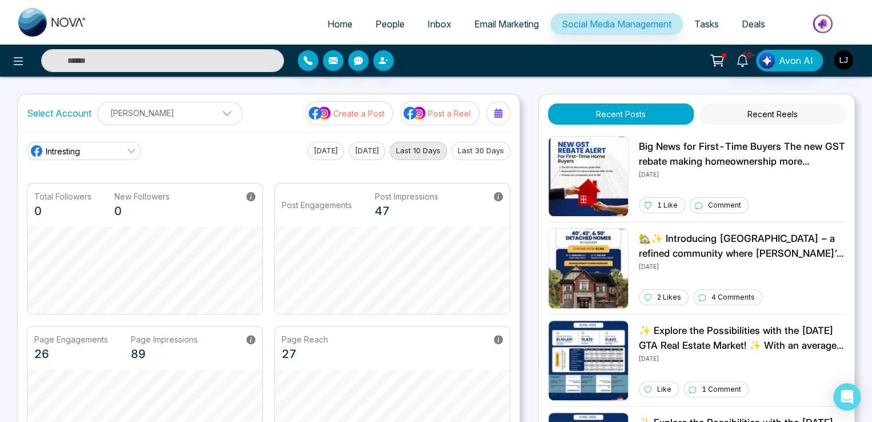
click at [81, 144] on link "Intresting" at bounding box center [84, 151] width 114 height 18
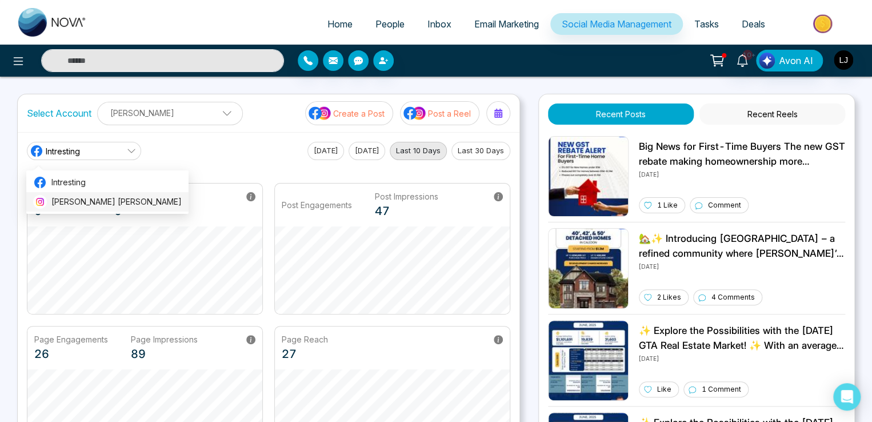
click at [82, 198] on span "[PERSON_NAME] [PERSON_NAME]" at bounding box center [116, 201] width 130 height 13
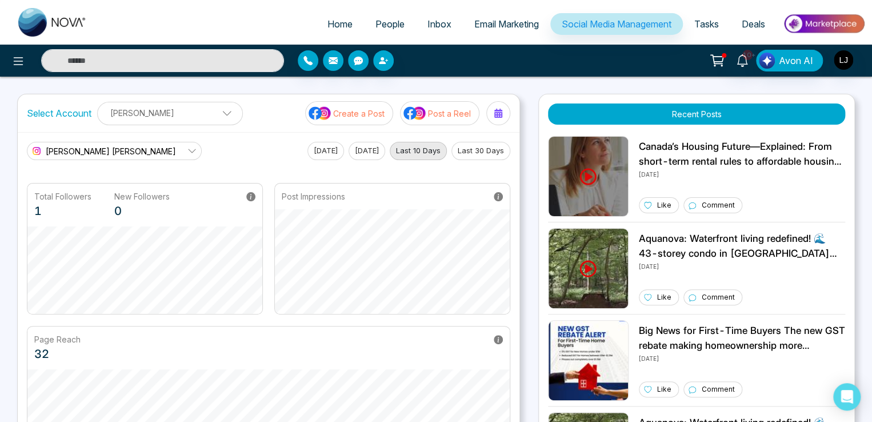
click at [84, 150] on span "[PERSON_NAME] [PERSON_NAME]" at bounding box center [111, 151] width 130 height 12
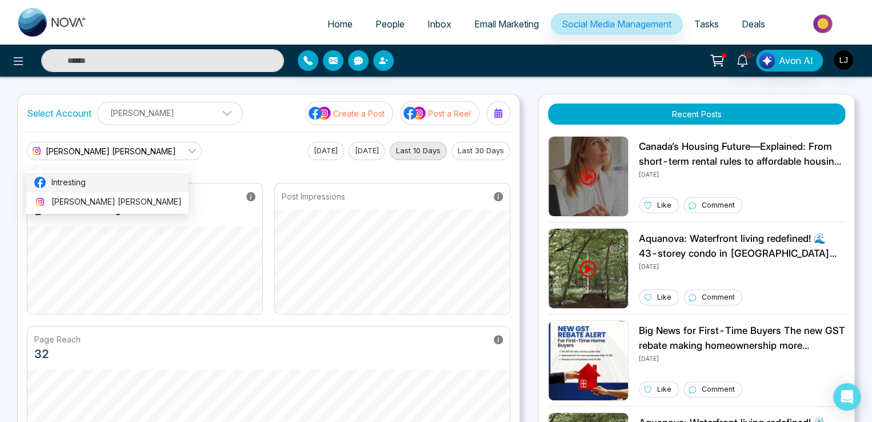
click at [85, 181] on span "Intresting" at bounding box center [116, 182] width 130 height 13
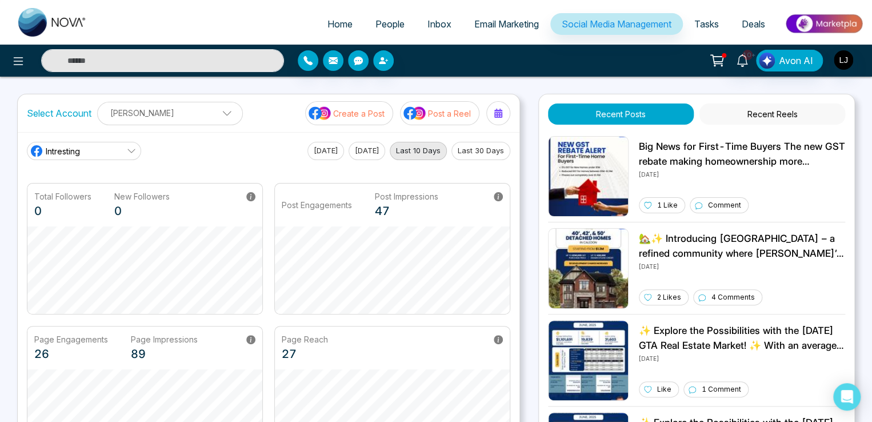
click at [787, 111] on button "Recent Reels" at bounding box center [773, 113] width 146 height 21
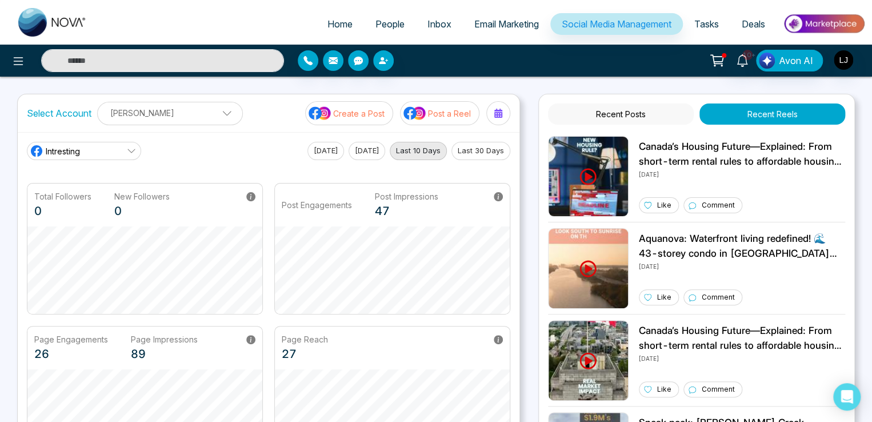
click at [71, 145] on span "Intresting" at bounding box center [63, 151] width 34 height 12
click at [78, 197] on span "[PERSON_NAME] [PERSON_NAME]" at bounding box center [116, 201] width 130 height 13
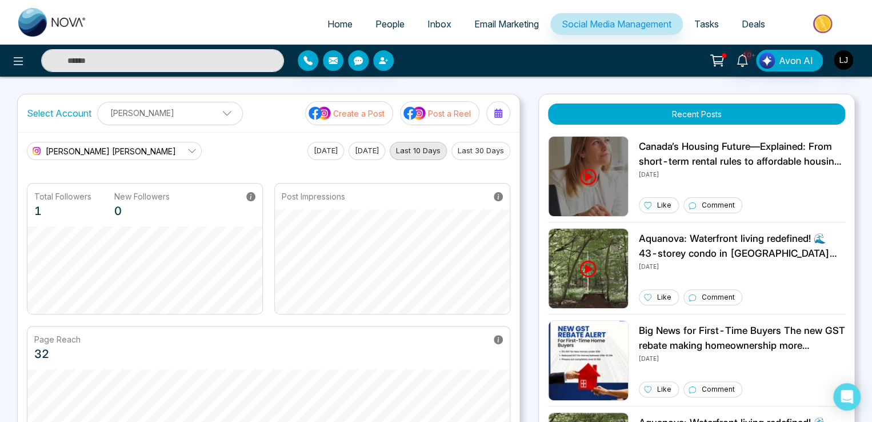
click at [116, 147] on span "[PERSON_NAME] [PERSON_NAME]" at bounding box center [111, 151] width 130 height 12
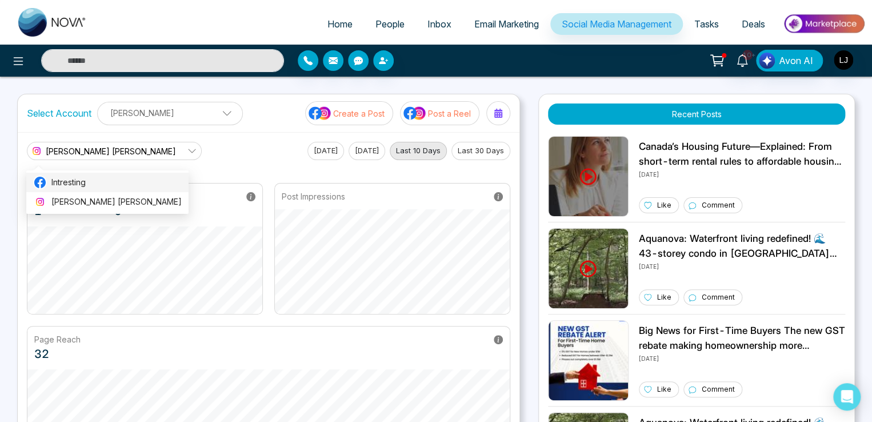
click at [101, 182] on span "Intresting" at bounding box center [116, 182] width 130 height 13
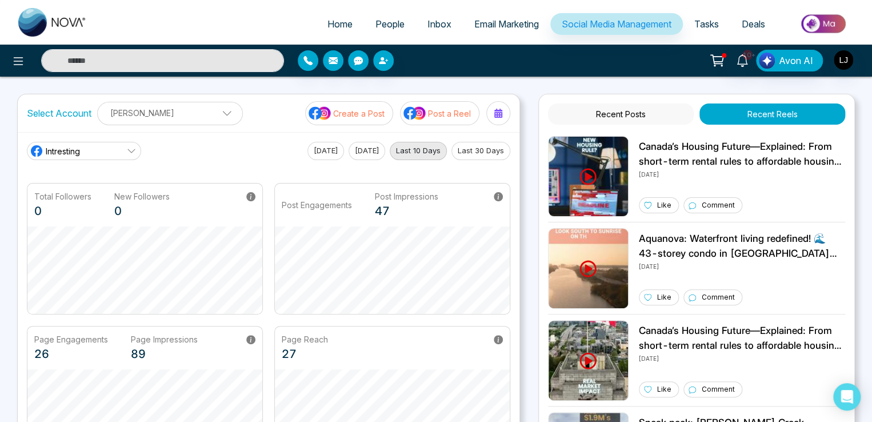
click at [96, 146] on link "Intresting" at bounding box center [84, 151] width 114 height 18
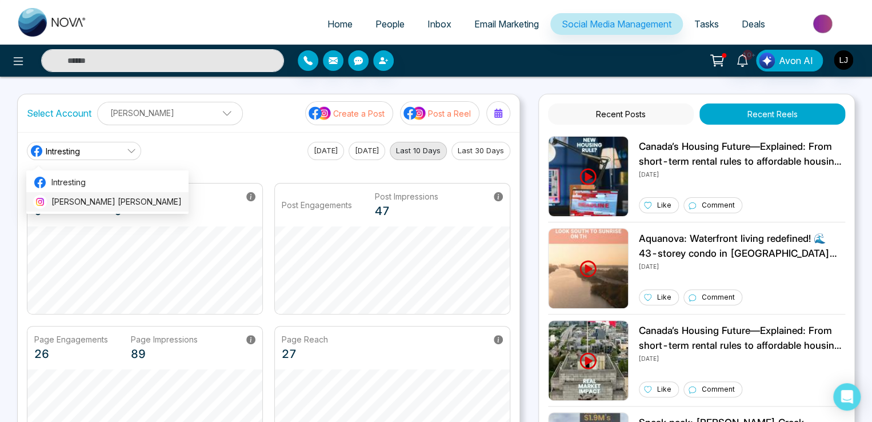
click at [80, 197] on span "[PERSON_NAME] [PERSON_NAME]" at bounding box center [116, 201] width 130 height 13
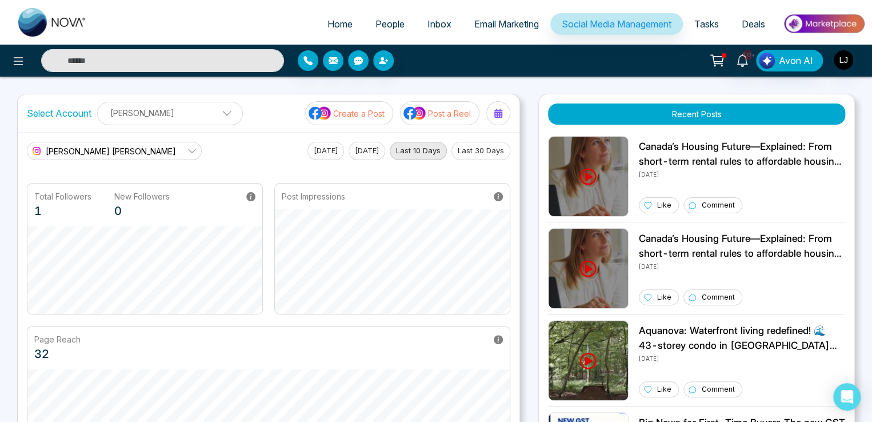
click at [117, 156] on div "[PERSON_NAME] [PERSON_NAME]" at bounding box center [103, 151] width 146 height 14
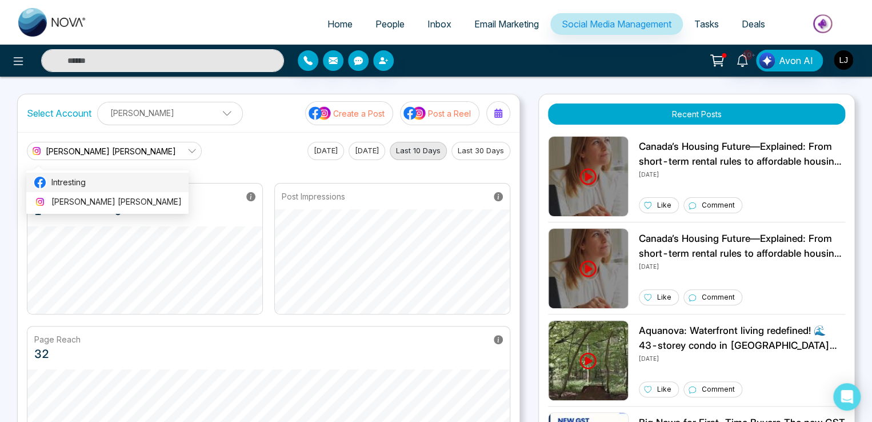
click at [81, 178] on span "Intresting" at bounding box center [116, 182] width 130 height 13
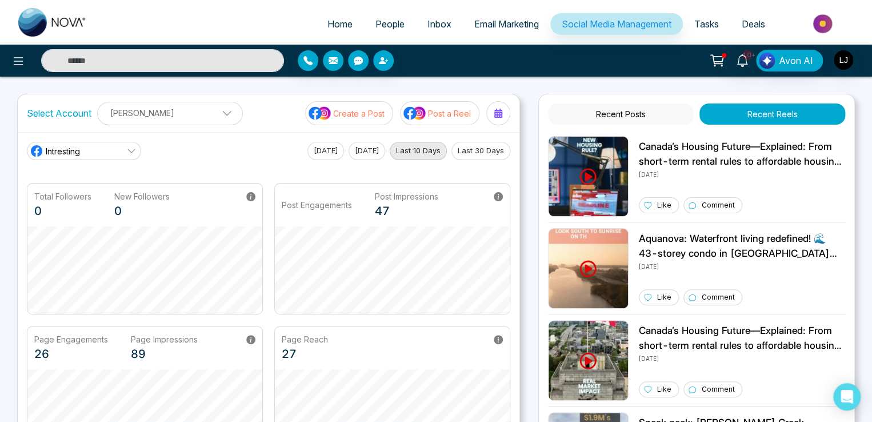
click at [94, 153] on link "Intresting" at bounding box center [84, 151] width 114 height 18
